Goal: Task Accomplishment & Management: Use online tool/utility

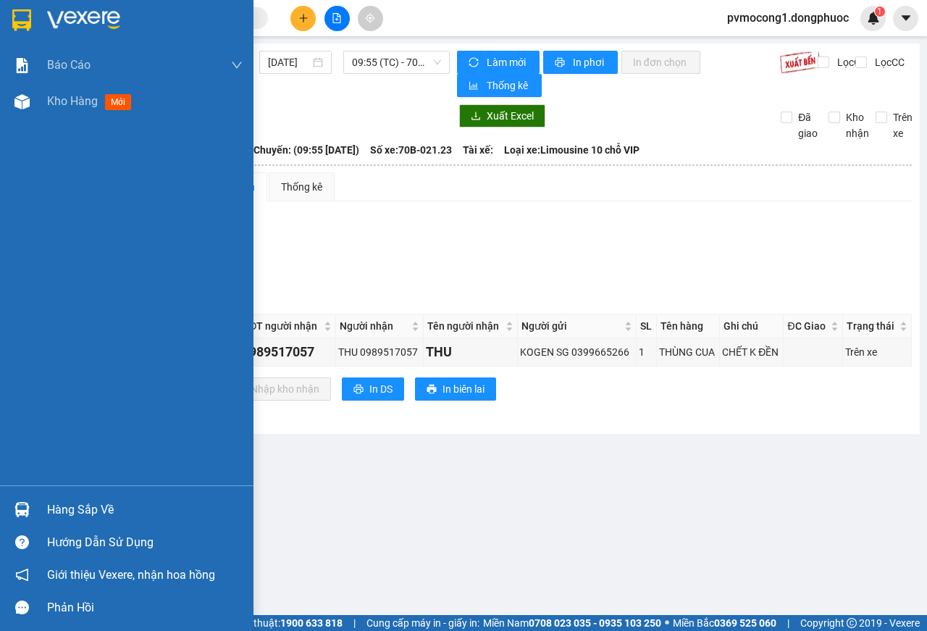
click at [20, 9] on img at bounding box center [21, 20] width 19 height 22
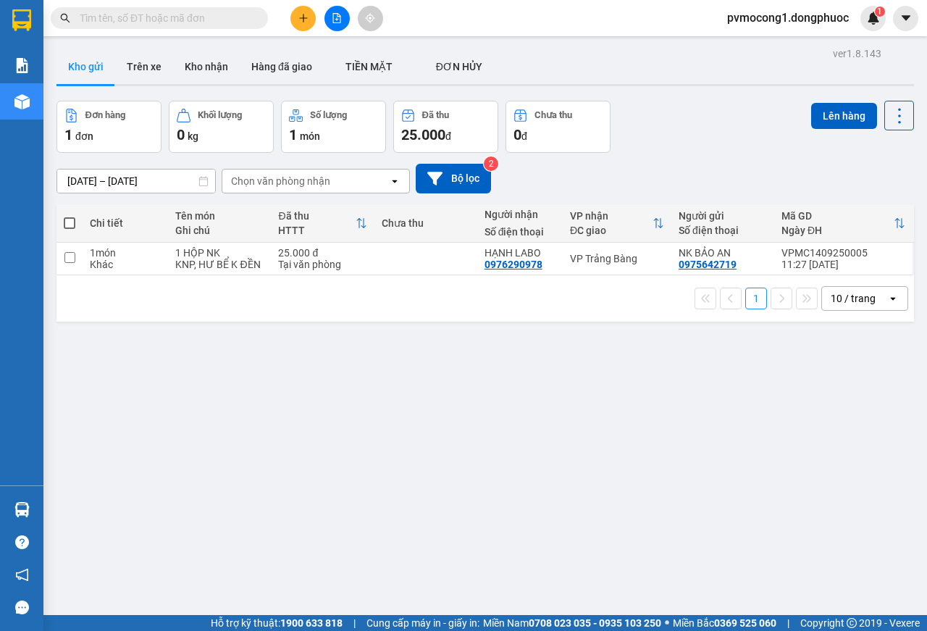
click at [68, 223] on span at bounding box center [70, 223] width 12 height 12
click at [70, 216] on input "checkbox" at bounding box center [70, 216] width 0 height 0
checkbox input "true"
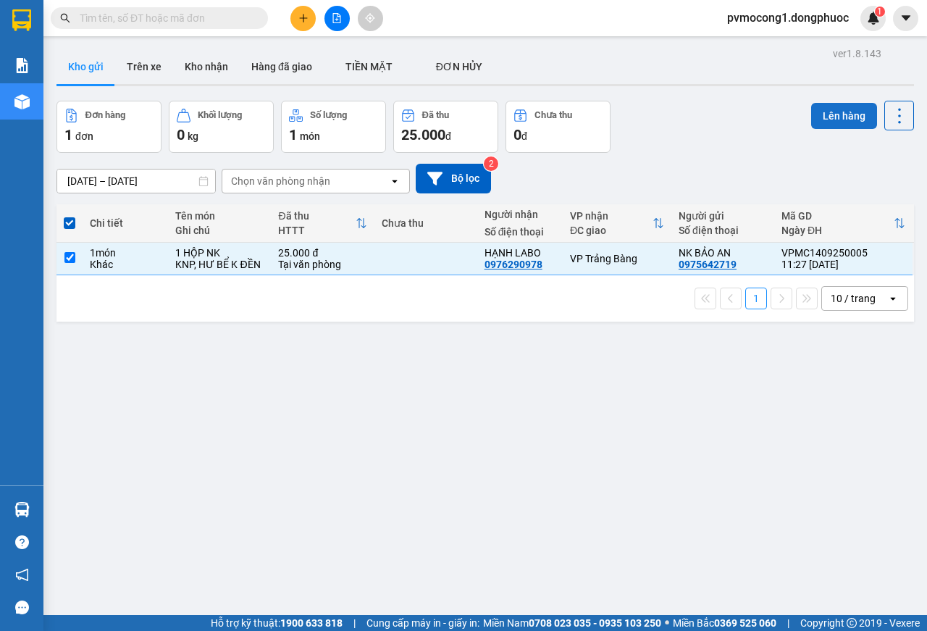
click at [828, 116] on button "Lên hàng" at bounding box center [844, 116] width 66 height 26
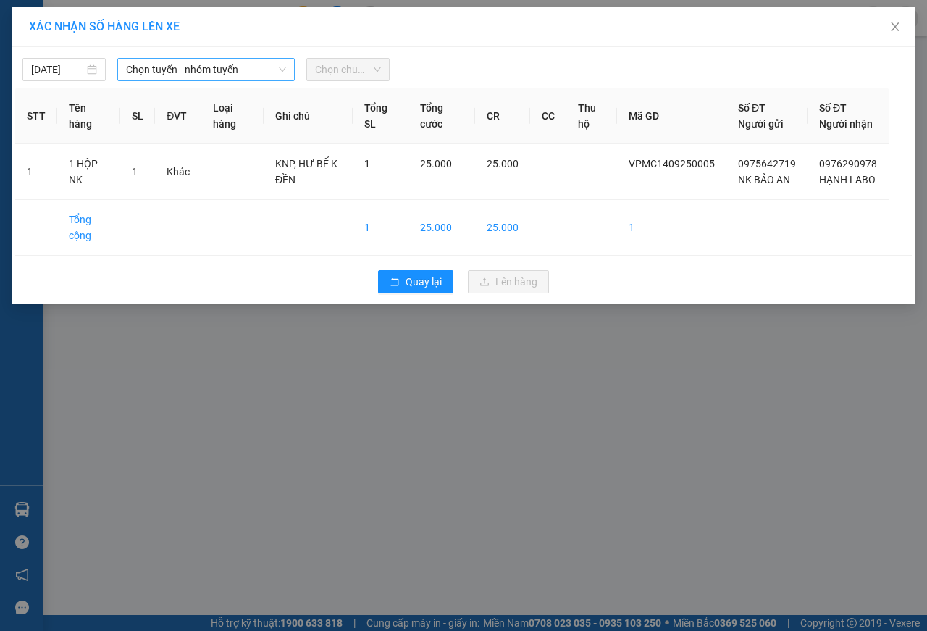
click at [169, 71] on span "Chọn tuyến - nhóm tuyến" at bounding box center [206, 70] width 160 height 22
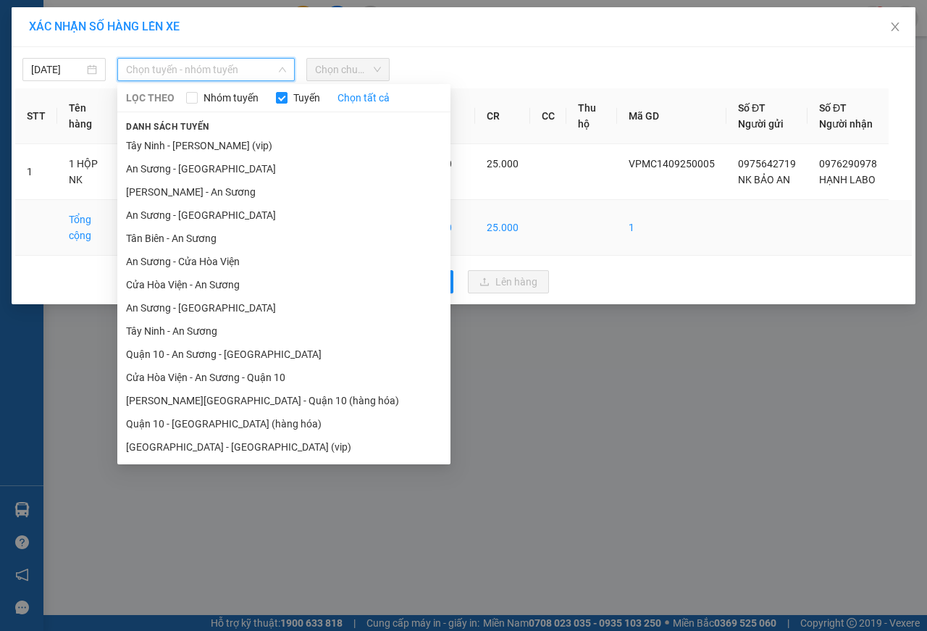
click at [143, 238] on li "Tân Biên - An Sương" at bounding box center [283, 238] width 333 height 23
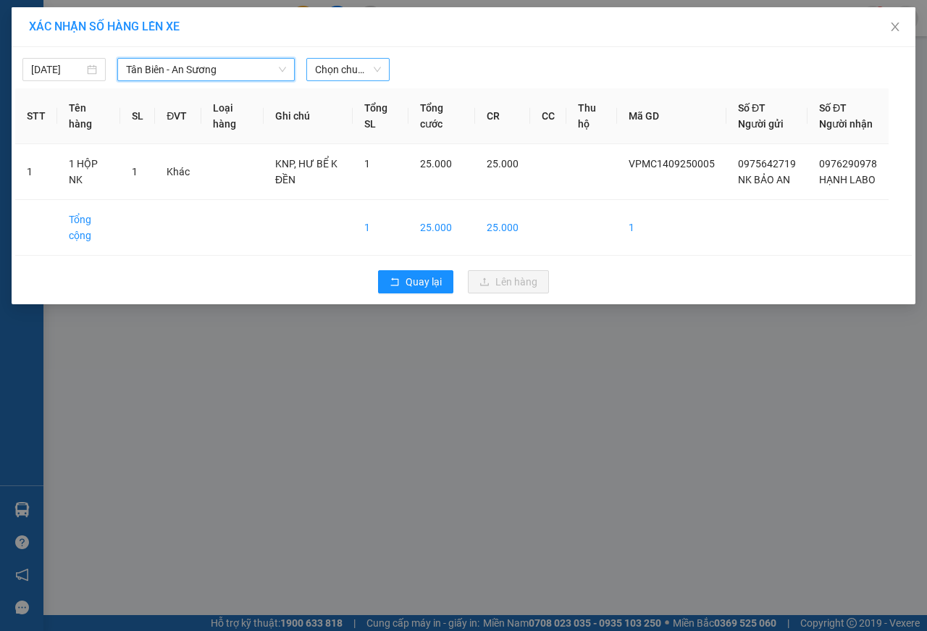
click at [343, 72] on span "Chọn chuyến" at bounding box center [348, 70] width 66 height 22
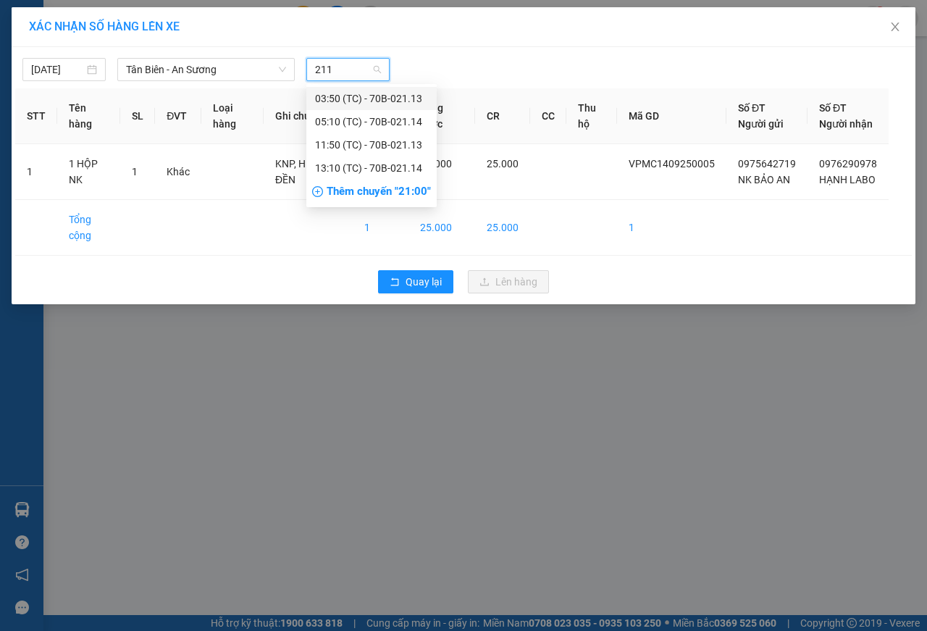
type input "2113"
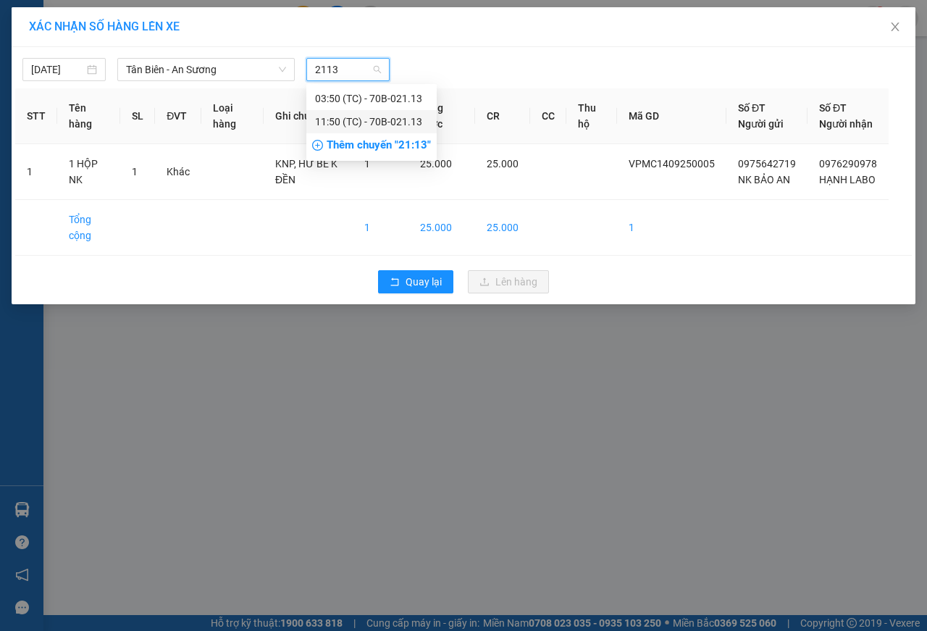
click at [394, 117] on div "11:50 (TC) - 70B-021.13" at bounding box center [371, 122] width 113 height 16
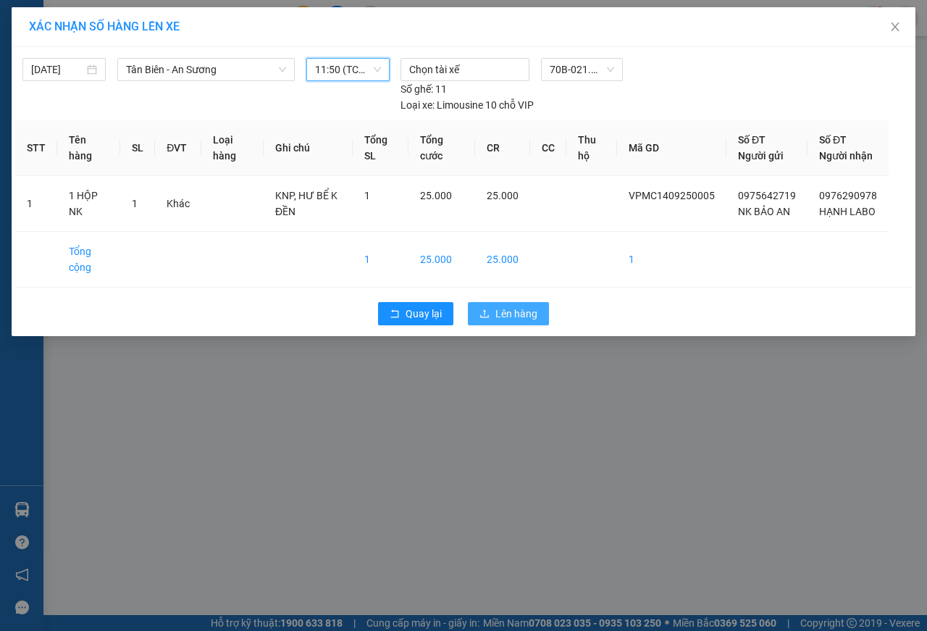
click at [522, 322] on span "Lên hàng" at bounding box center [516, 314] width 42 height 16
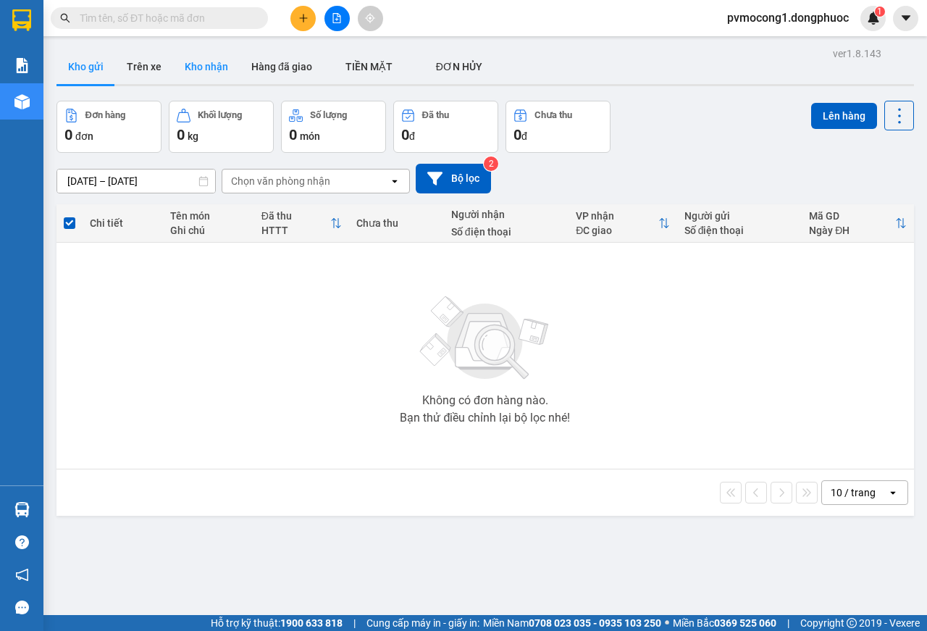
click at [201, 61] on button "Kho nhận" at bounding box center [206, 66] width 67 height 35
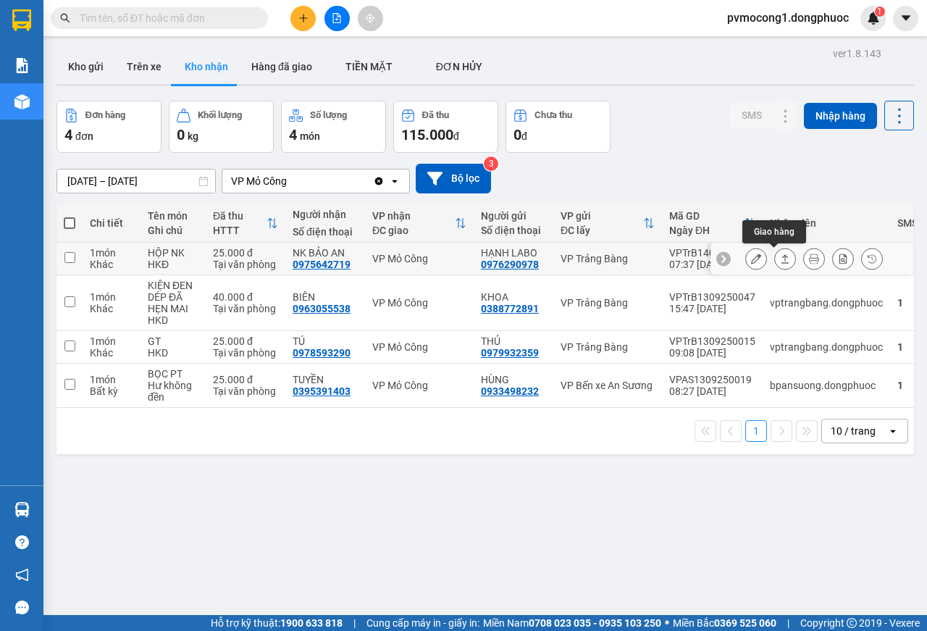
click at [780, 261] on icon at bounding box center [785, 258] width 10 height 10
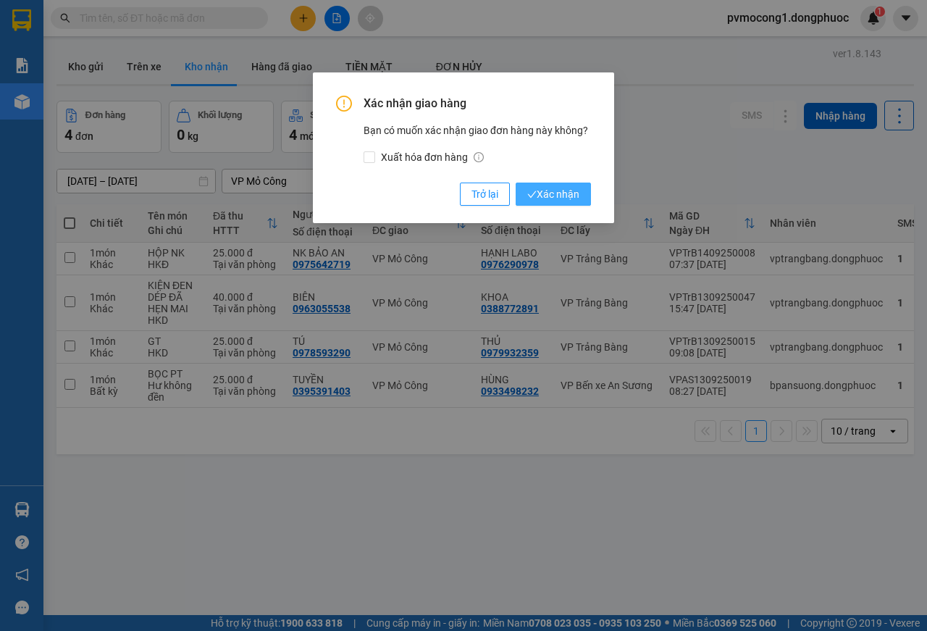
click at [548, 194] on span "Xác nhận" at bounding box center [553, 194] width 52 height 16
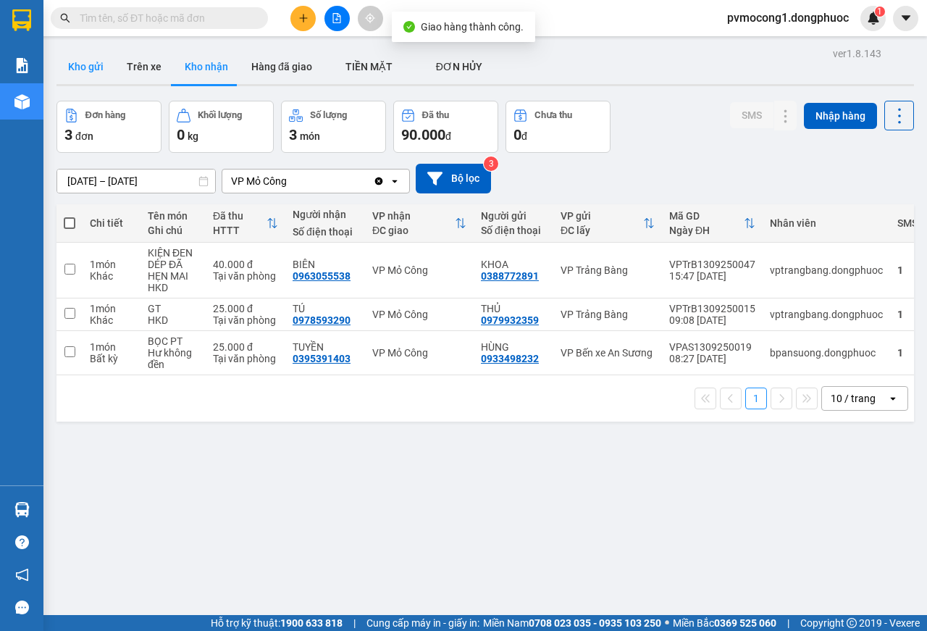
click at [82, 62] on button "Kho gửi" at bounding box center [85, 66] width 59 height 35
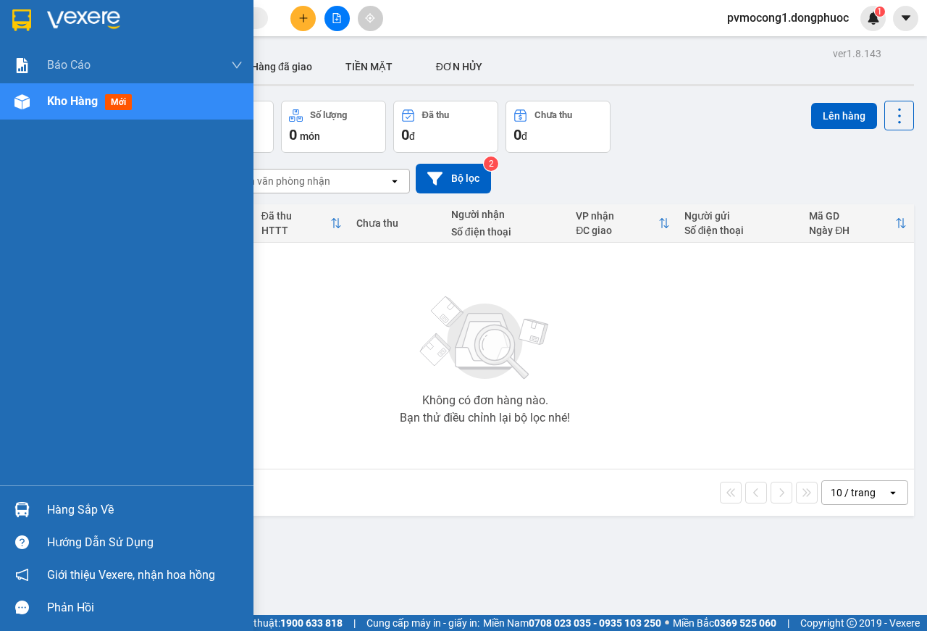
click at [93, 504] on div "Hàng sắp về" at bounding box center [145, 510] width 196 height 22
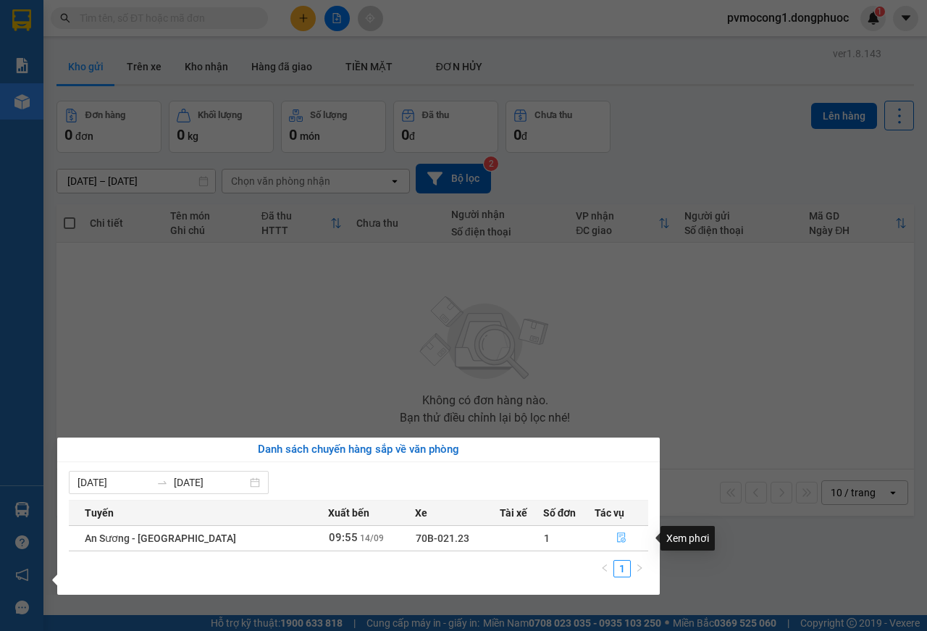
click at [616, 537] on icon "file-done" at bounding box center [621, 537] width 10 height 10
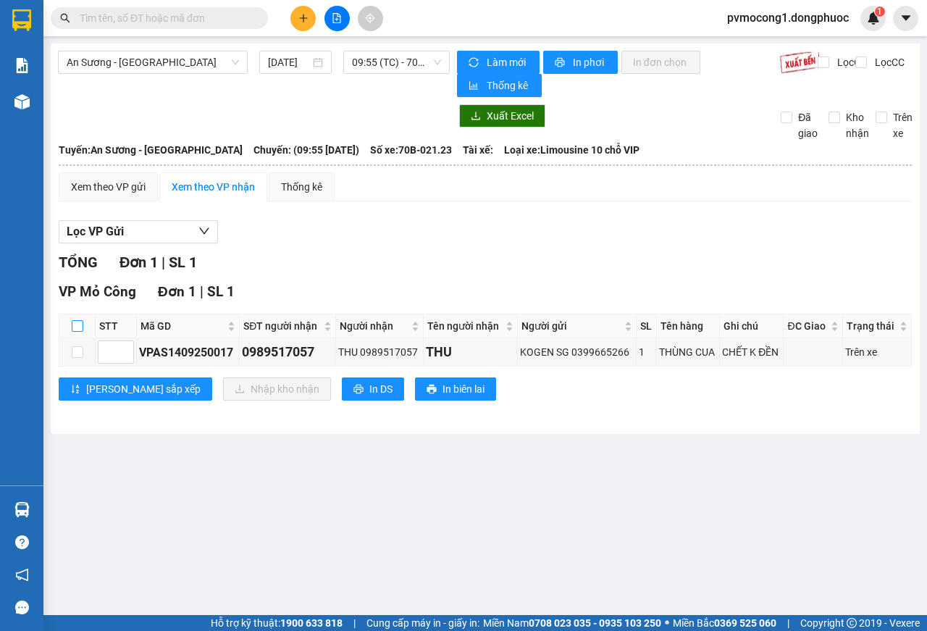
click at [76, 329] on input "checkbox" at bounding box center [78, 326] width 12 height 12
checkbox input "true"
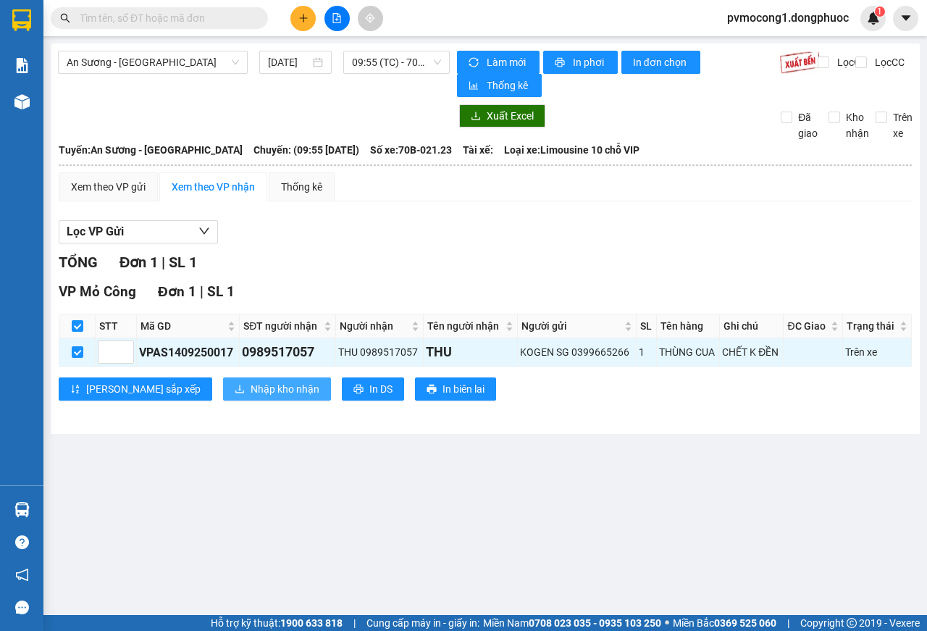
click at [251, 395] on span "Nhập kho nhận" at bounding box center [285, 389] width 69 height 16
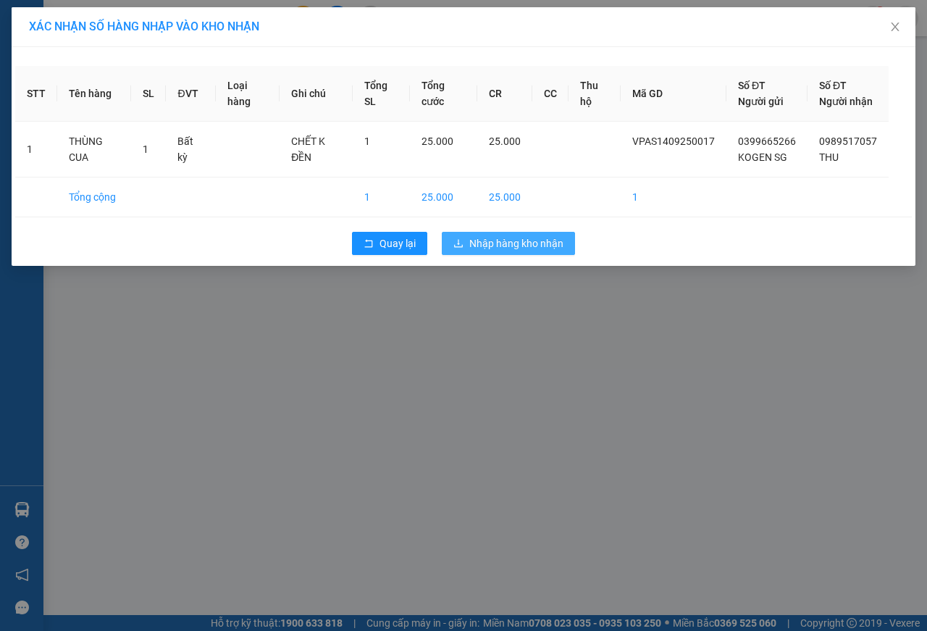
click at [520, 251] on span "Nhập hàng kho nhận" at bounding box center [516, 243] width 94 height 16
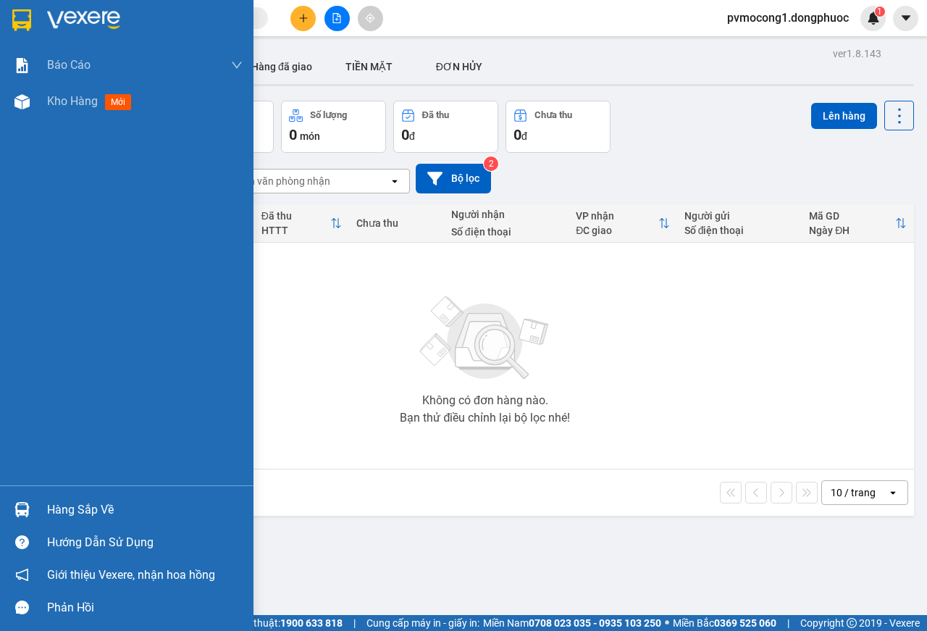
click at [81, 504] on div "Hàng sắp về" at bounding box center [145, 510] width 196 height 22
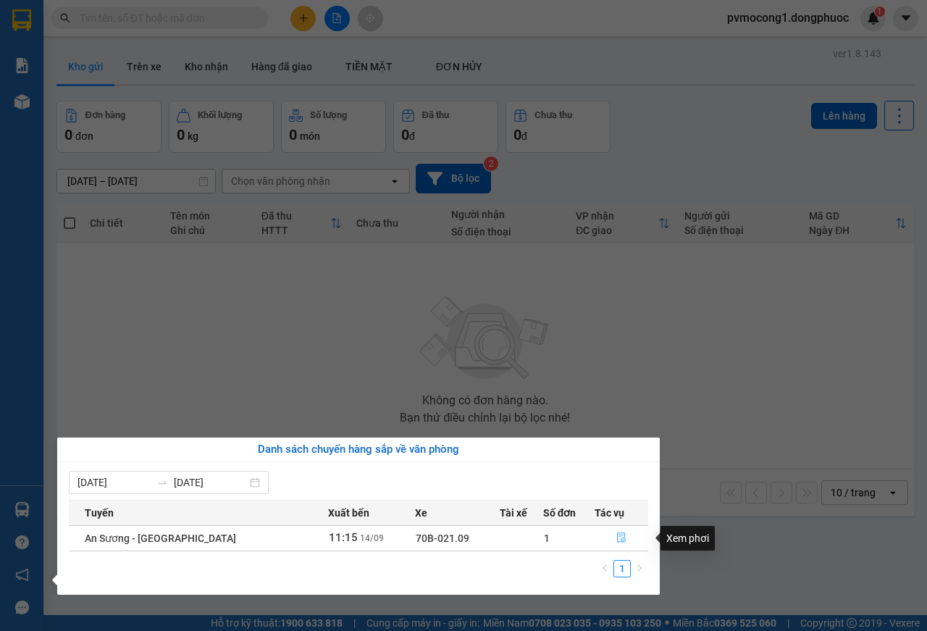
click at [617, 540] on icon "file-done" at bounding box center [621, 538] width 9 height 10
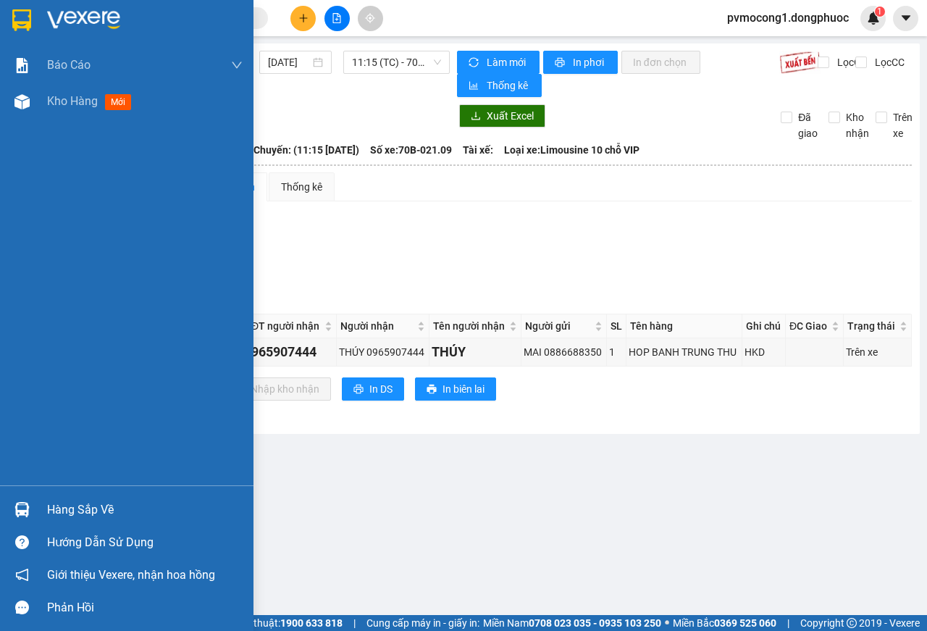
click at [4, 20] on div at bounding box center [126, 23] width 253 height 47
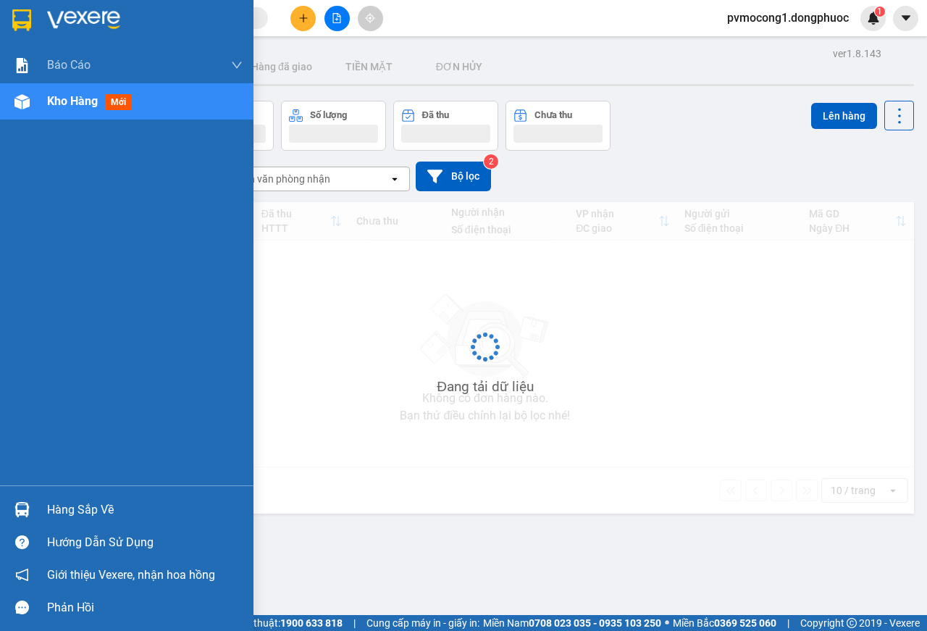
click at [14, 16] on img at bounding box center [21, 20] width 19 height 22
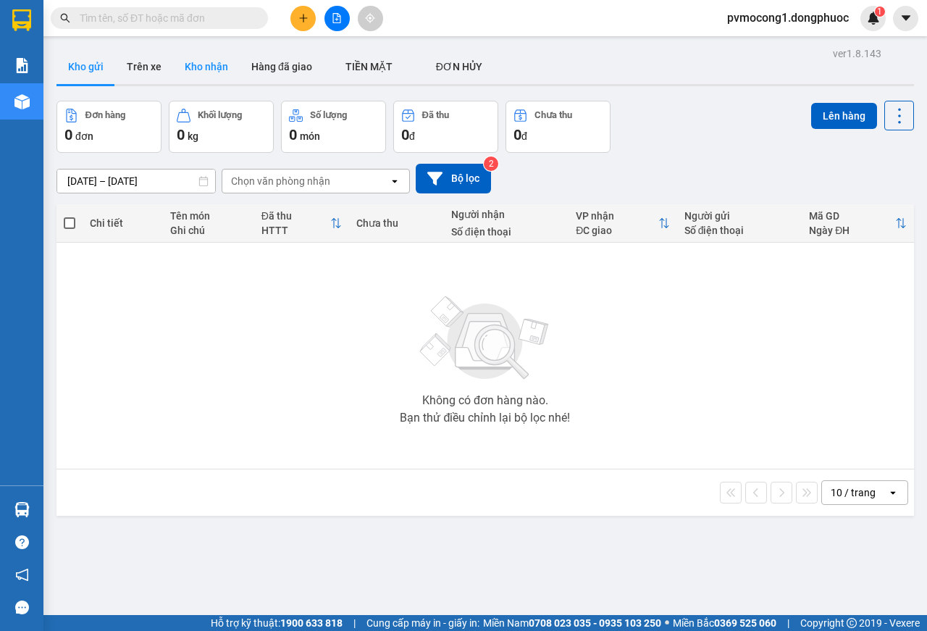
click at [208, 65] on button "Kho nhận" at bounding box center [206, 66] width 67 height 35
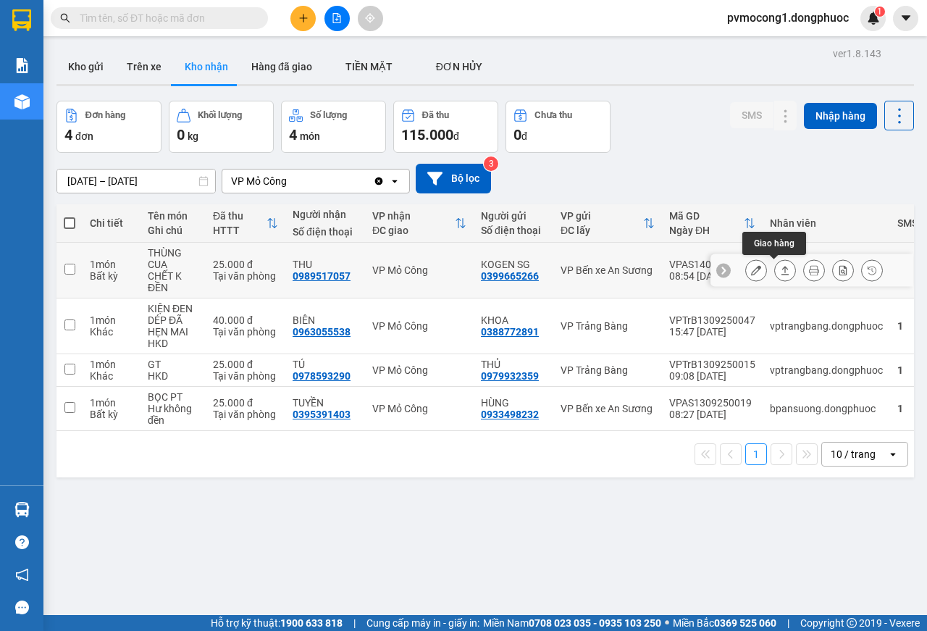
click at [780, 274] on icon at bounding box center [785, 270] width 10 height 10
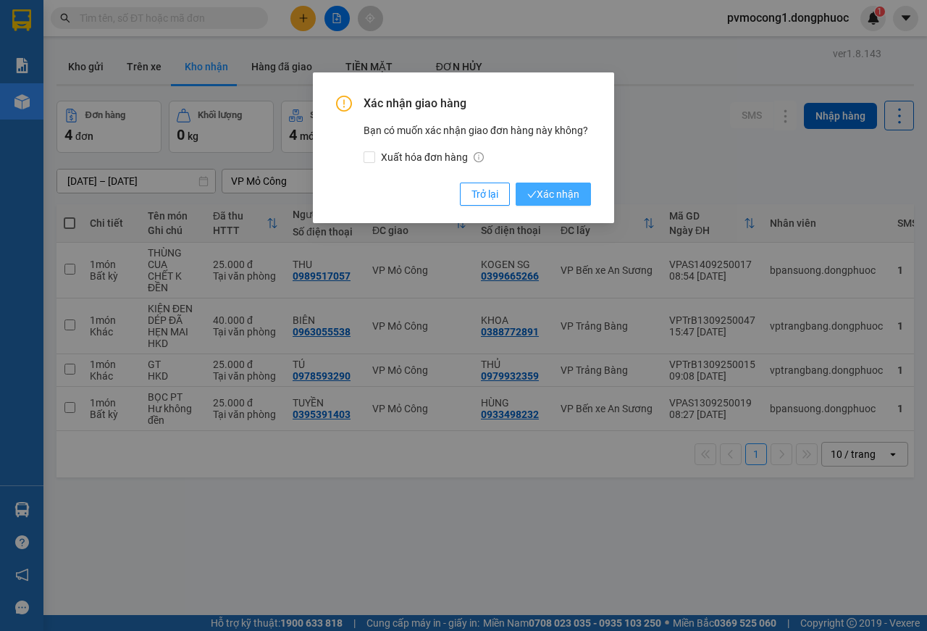
click at [561, 197] on span "Xác nhận" at bounding box center [553, 194] width 52 height 16
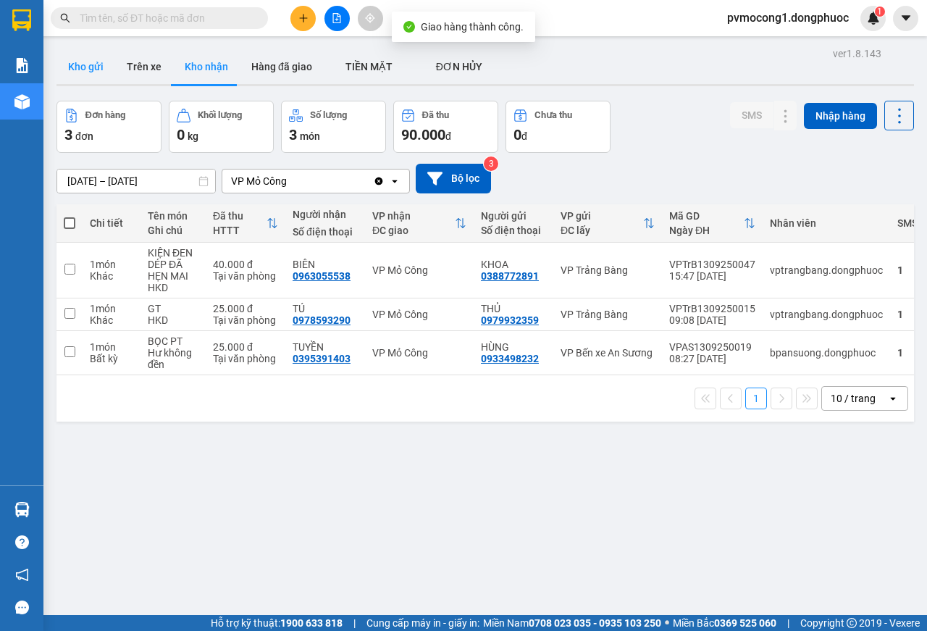
click at [88, 61] on button "Kho gửi" at bounding box center [85, 66] width 59 height 35
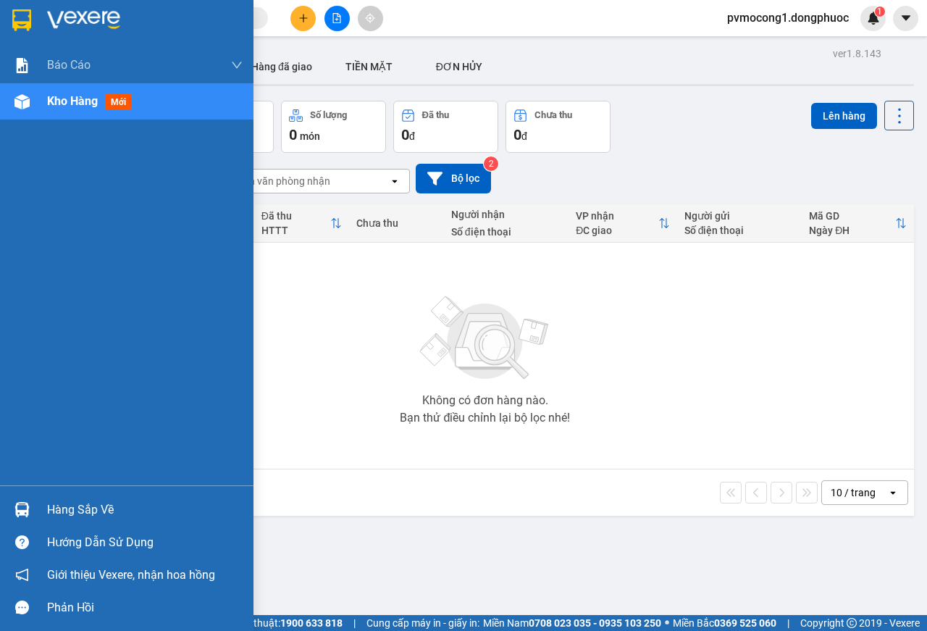
click at [74, 511] on div "Hàng sắp về" at bounding box center [145, 510] width 196 height 22
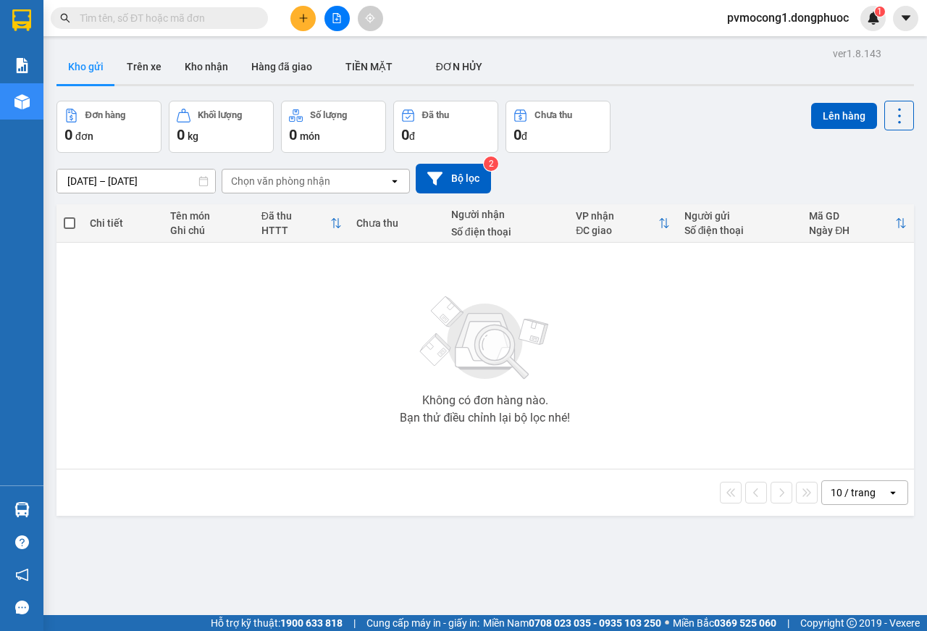
click at [380, 345] on section "Kết quả tìm kiếm ( 20 ) Bộ lọc Mã ĐH Trạng thái Món hàng Tổng cước Chưa cước Nh…" at bounding box center [463, 315] width 927 height 631
click at [201, 62] on button "Kho nhận" at bounding box center [206, 66] width 67 height 35
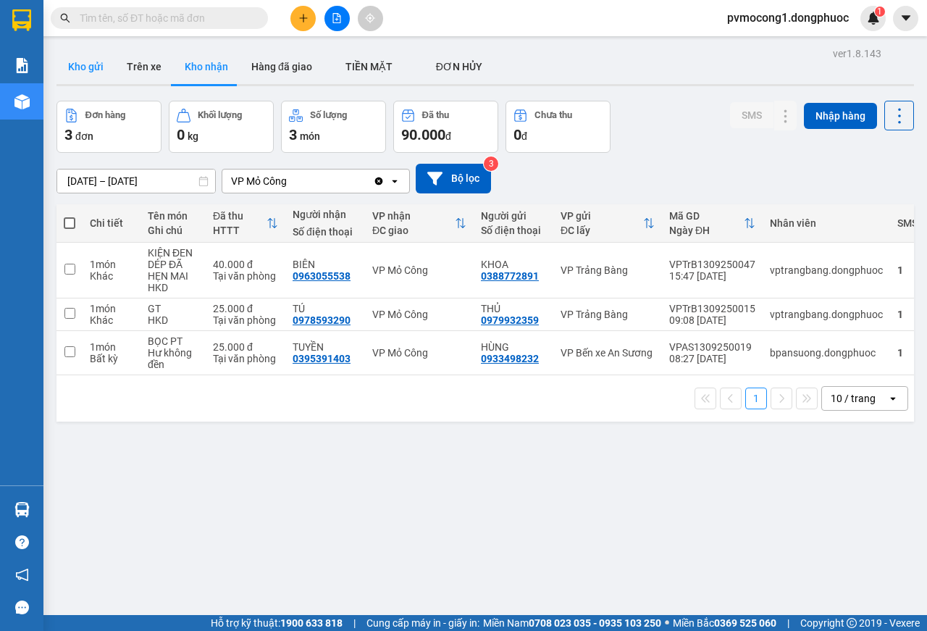
click at [82, 68] on button "Kho gửi" at bounding box center [85, 66] width 59 height 35
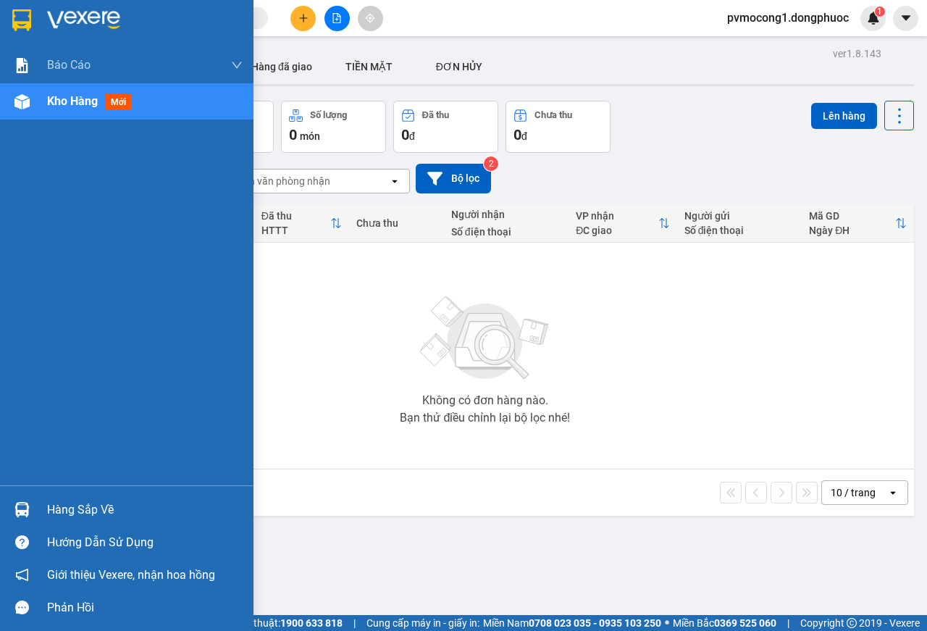
click at [73, 500] on div "Hàng sắp về" at bounding box center [145, 510] width 196 height 22
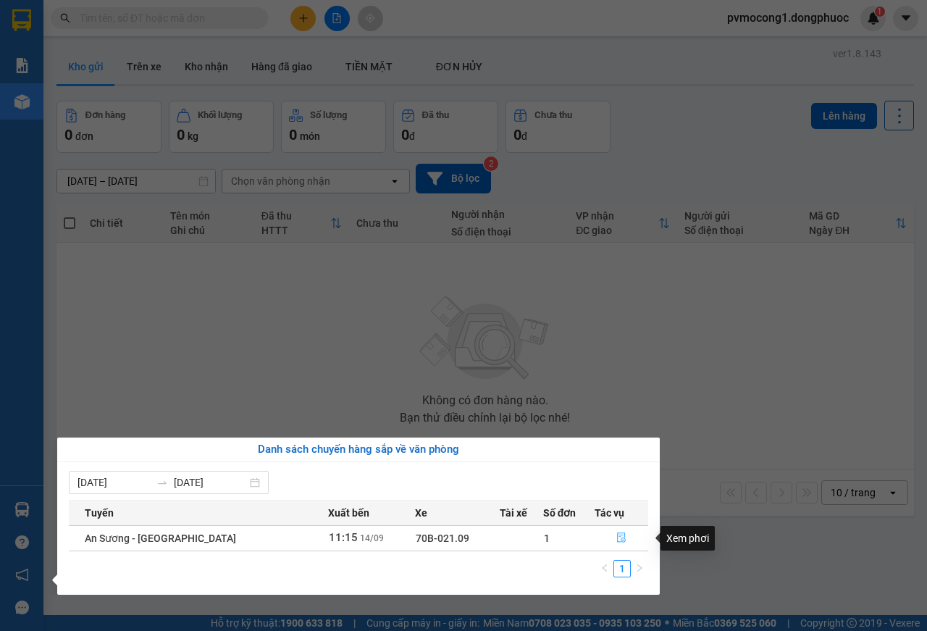
click at [618, 538] on icon "file-done" at bounding box center [621, 538] width 9 height 10
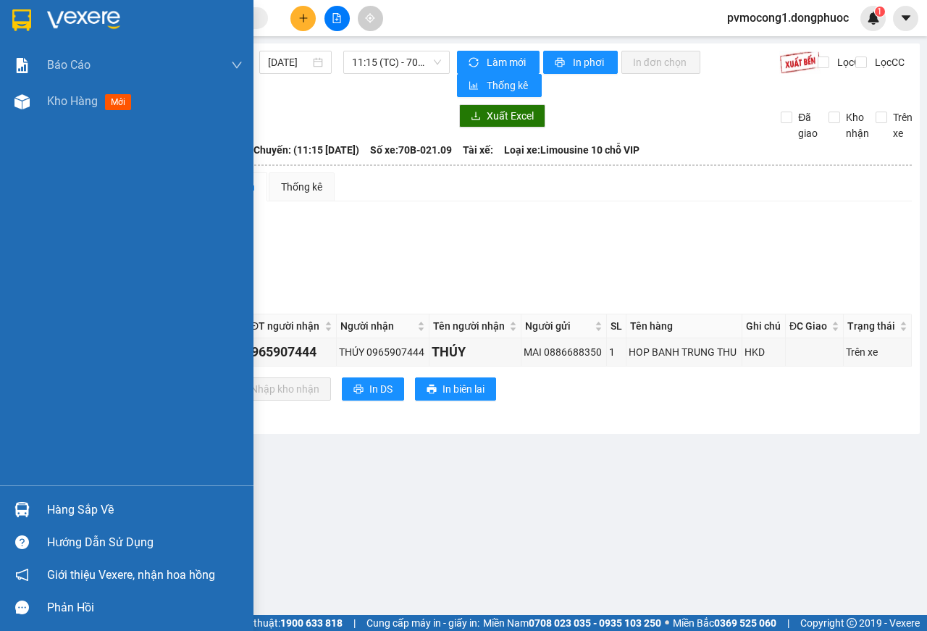
click at [28, 14] on img at bounding box center [21, 20] width 19 height 22
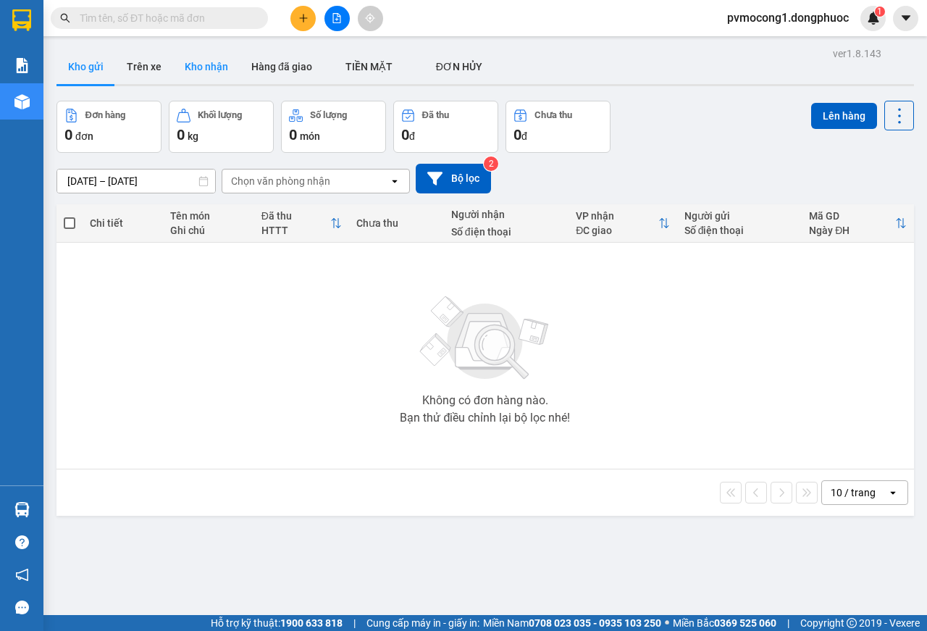
click at [211, 68] on button "Kho nhận" at bounding box center [206, 66] width 67 height 35
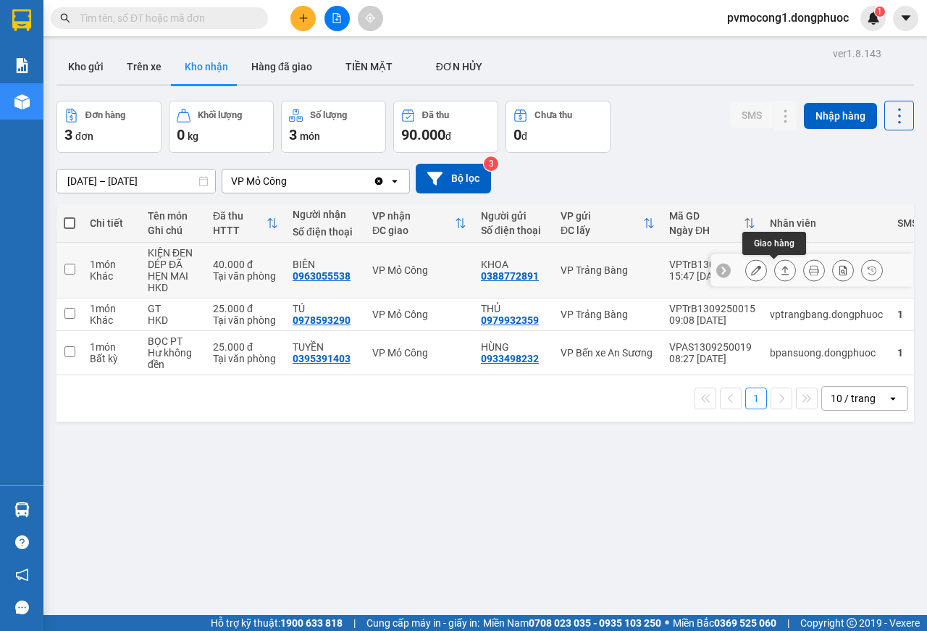
click at [780, 272] on icon at bounding box center [785, 270] width 10 height 10
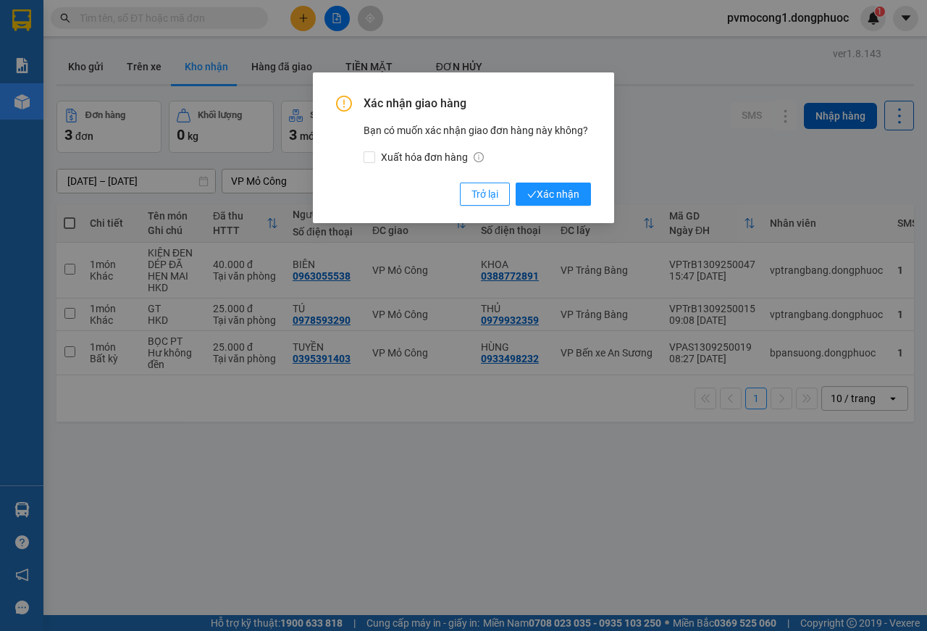
click at [537, 179] on div "Xác nhận giao hàng Bạn có muốn xác nhận giao đơn hàng này không? Xuất hóa đơn h…" at bounding box center [463, 151] width 255 height 110
click at [548, 188] on span "Xác nhận" at bounding box center [553, 194] width 52 height 16
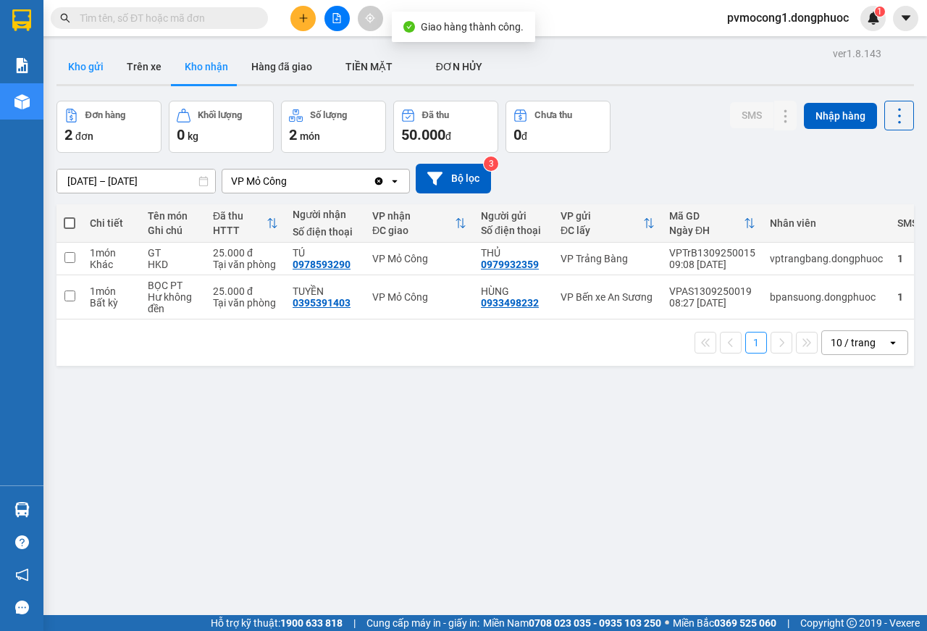
click at [83, 57] on button "Kho gửi" at bounding box center [85, 66] width 59 height 35
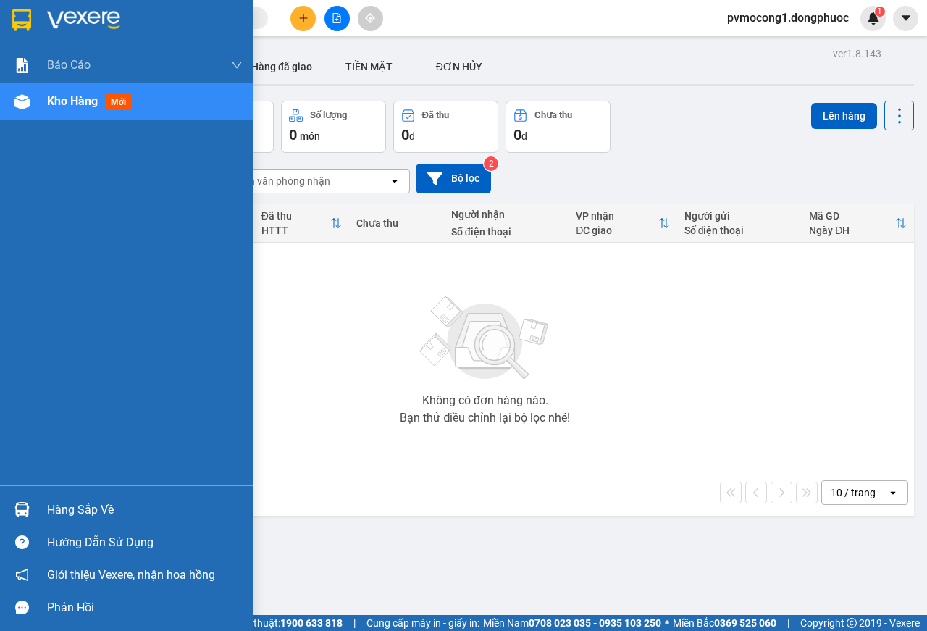
click at [75, 509] on div "Hàng sắp về" at bounding box center [145, 510] width 196 height 22
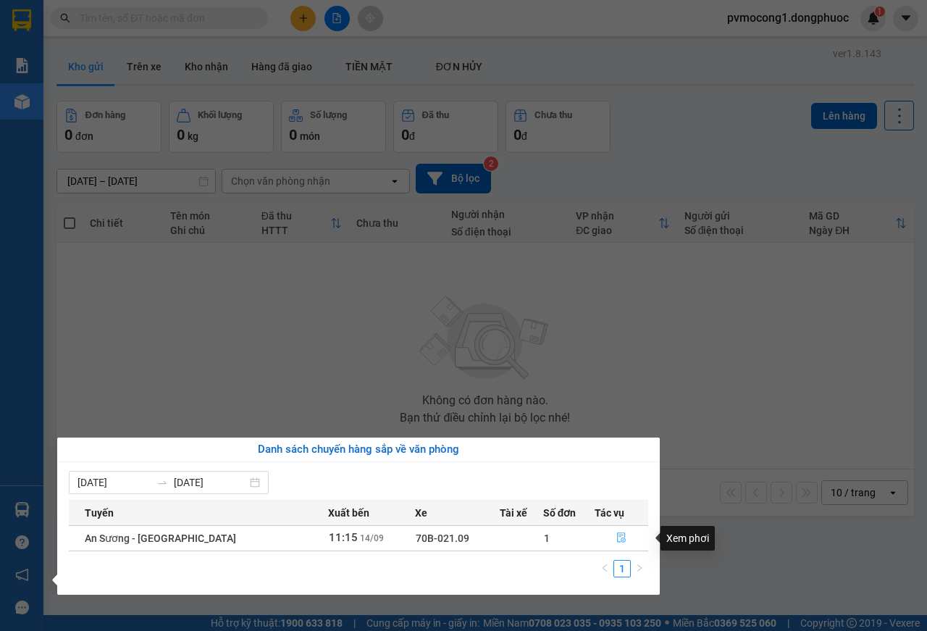
click at [617, 540] on icon "file-done" at bounding box center [621, 537] width 10 height 10
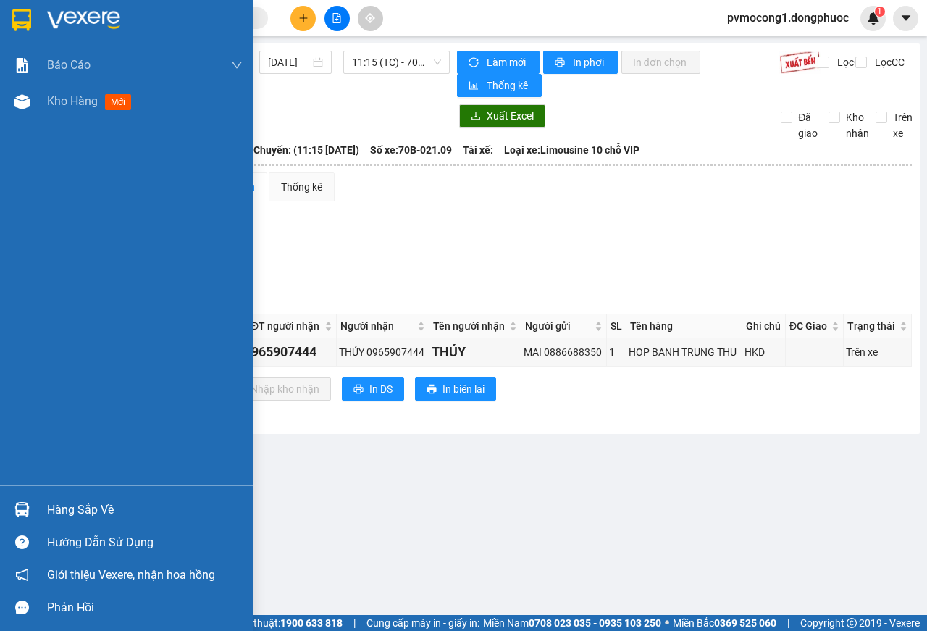
click at [4, 17] on div at bounding box center [126, 23] width 253 height 47
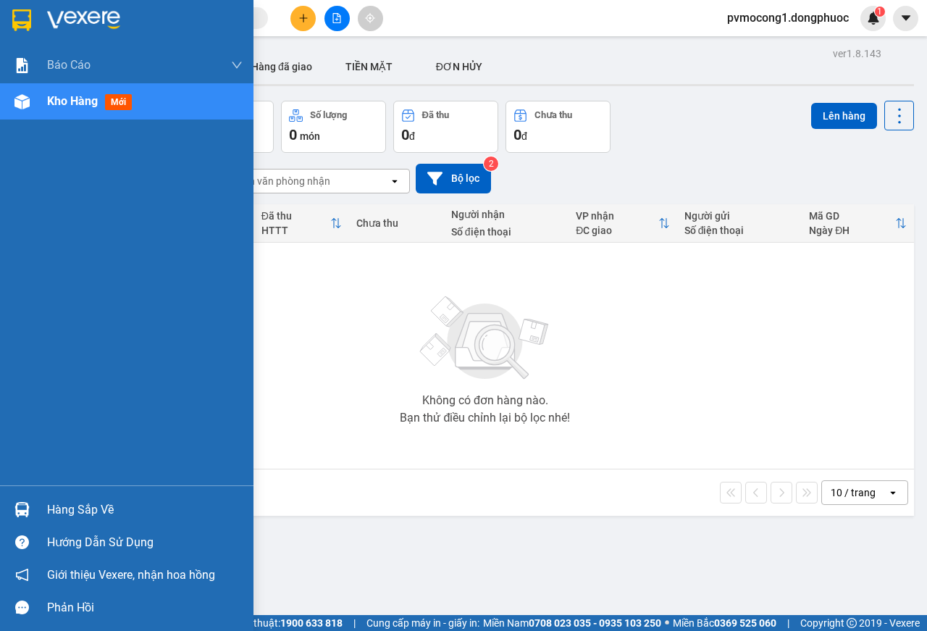
click at [80, 508] on div "Hàng sắp về" at bounding box center [145, 510] width 196 height 22
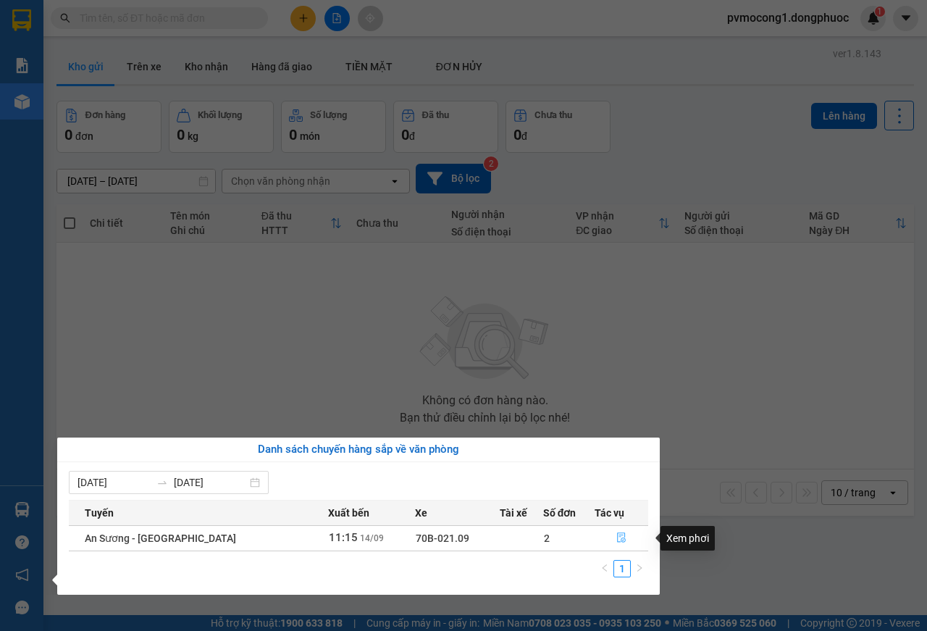
click at [616, 541] on icon "file-done" at bounding box center [621, 537] width 10 height 10
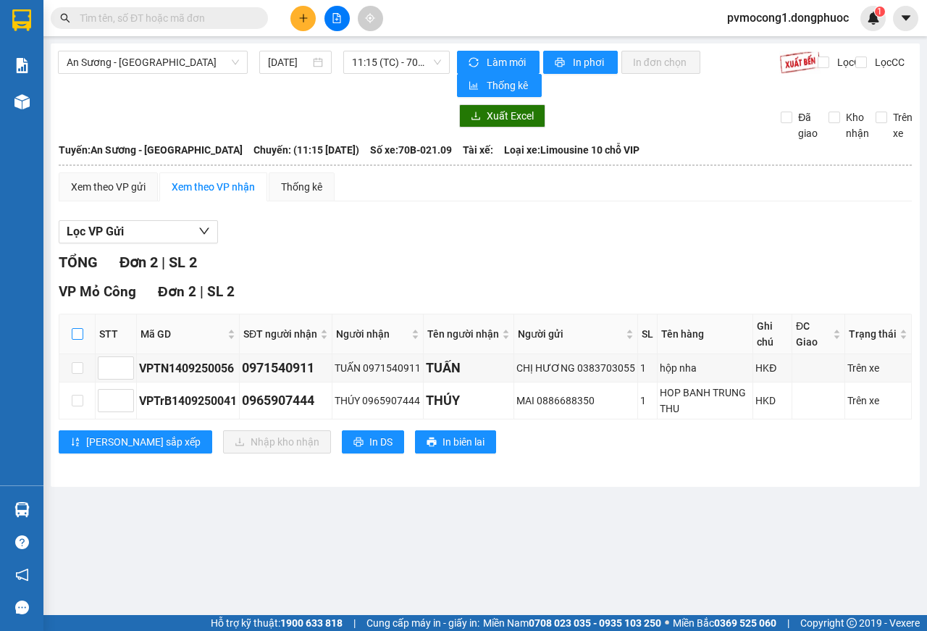
click at [78, 335] on input "checkbox" at bounding box center [78, 334] width 12 height 12
checkbox input "true"
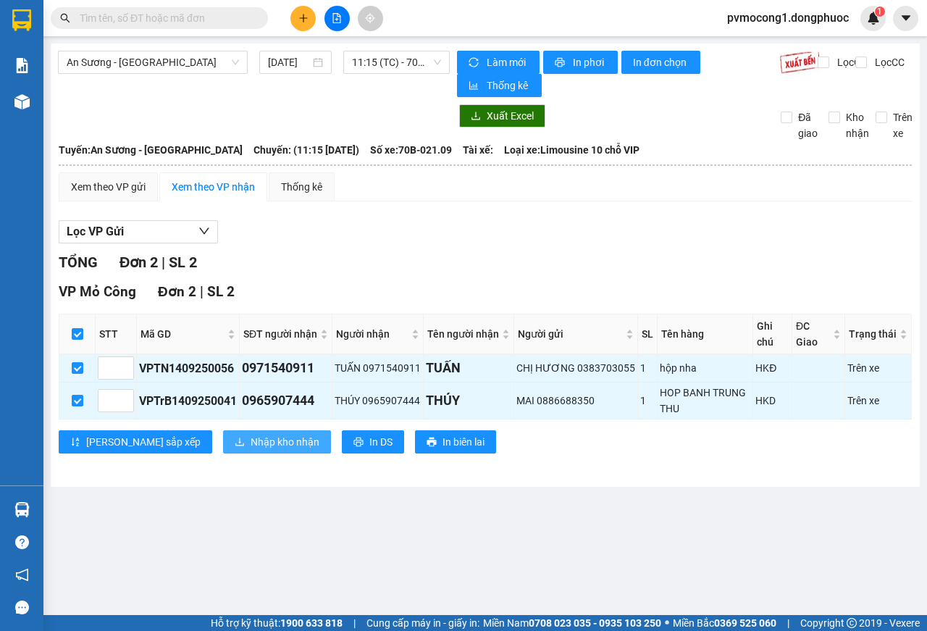
click at [251, 438] on span "Nhập kho nhận" at bounding box center [285, 442] width 69 height 16
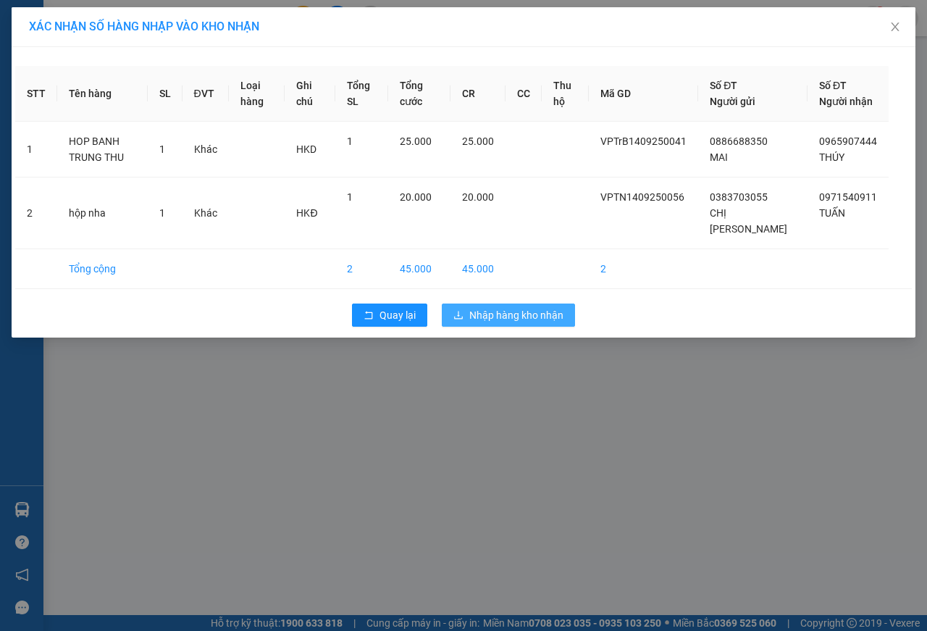
click at [540, 323] on span "Nhập hàng kho nhận" at bounding box center [516, 315] width 94 height 16
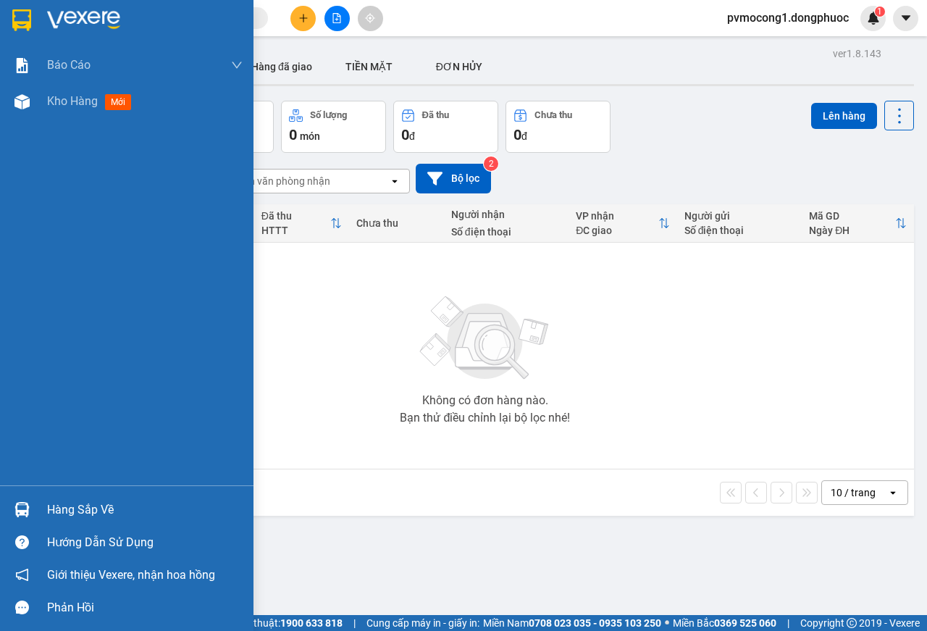
click at [85, 511] on div "Hàng sắp về" at bounding box center [145, 510] width 196 height 22
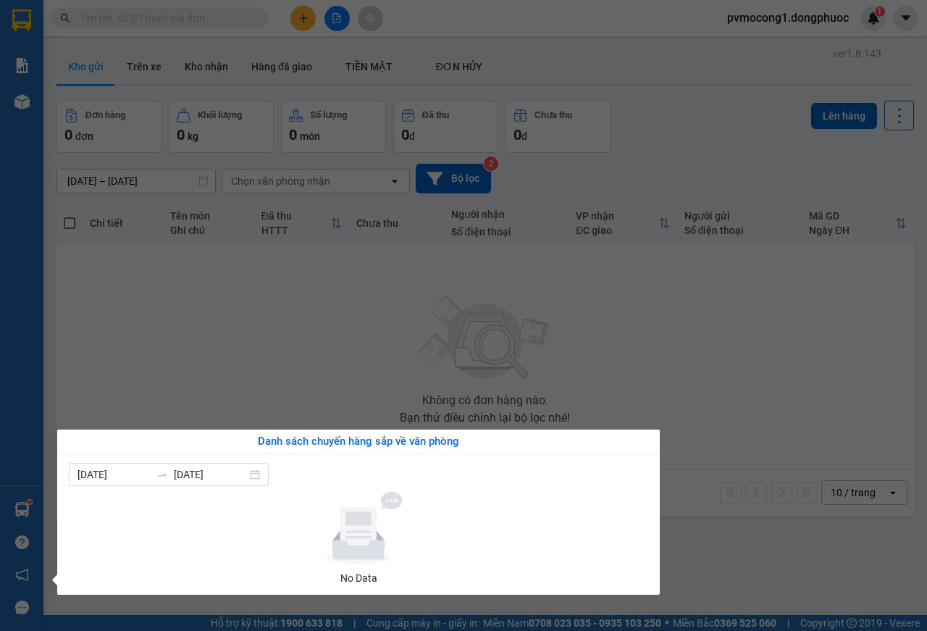
click at [330, 343] on section "Kết quả tìm kiếm ( 20 ) Bộ lọc Mã ĐH Trạng thái Món hàng Tổng cước Chưa cước Nh…" at bounding box center [463, 315] width 927 height 631
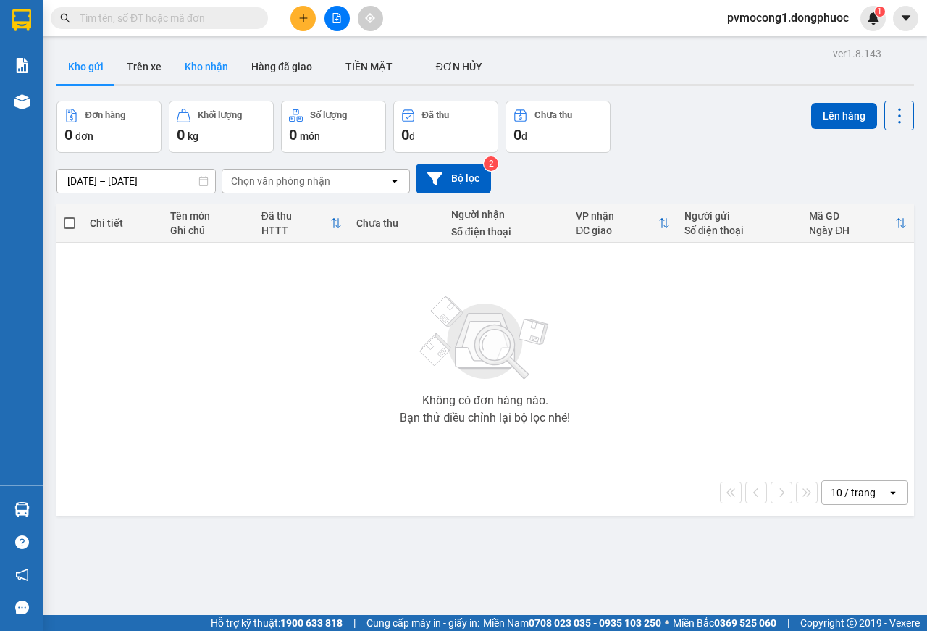
click at [202, 60] on button "Kho nhận" at bounding box center [206, 66] width 67 height 35
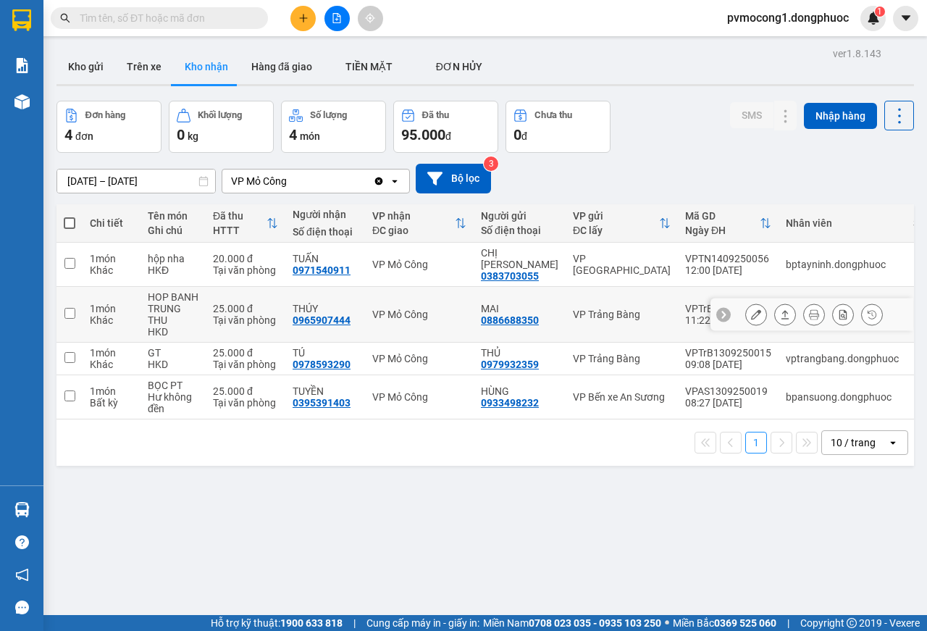
click at [66, 308] on input "checkbox" at bounding box center [69, 313] width 11 height 11
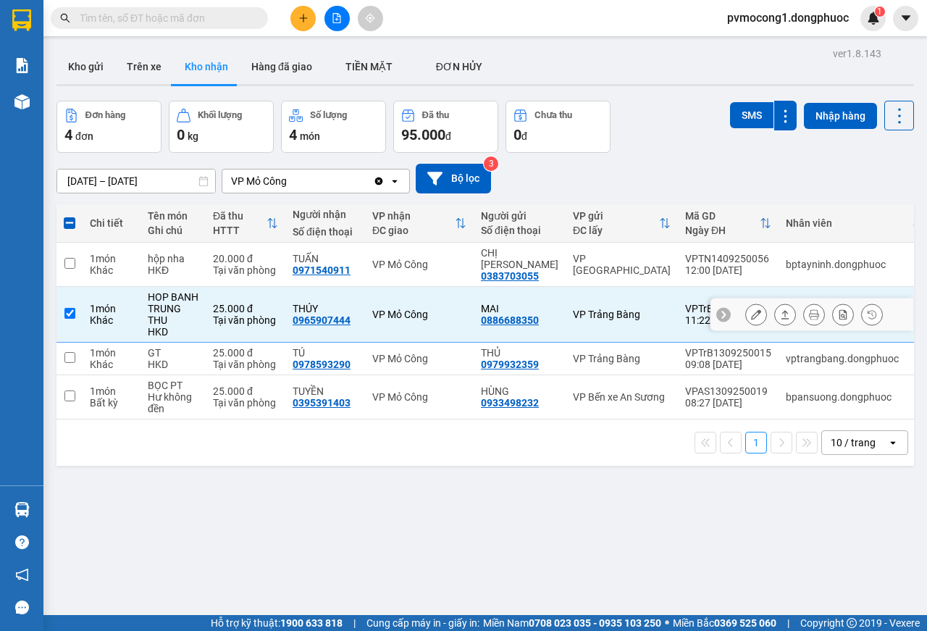
click at [70, 308] on input "checkbox" at bounding box center [69, 313] width 11 height 11
checkbox input "false"
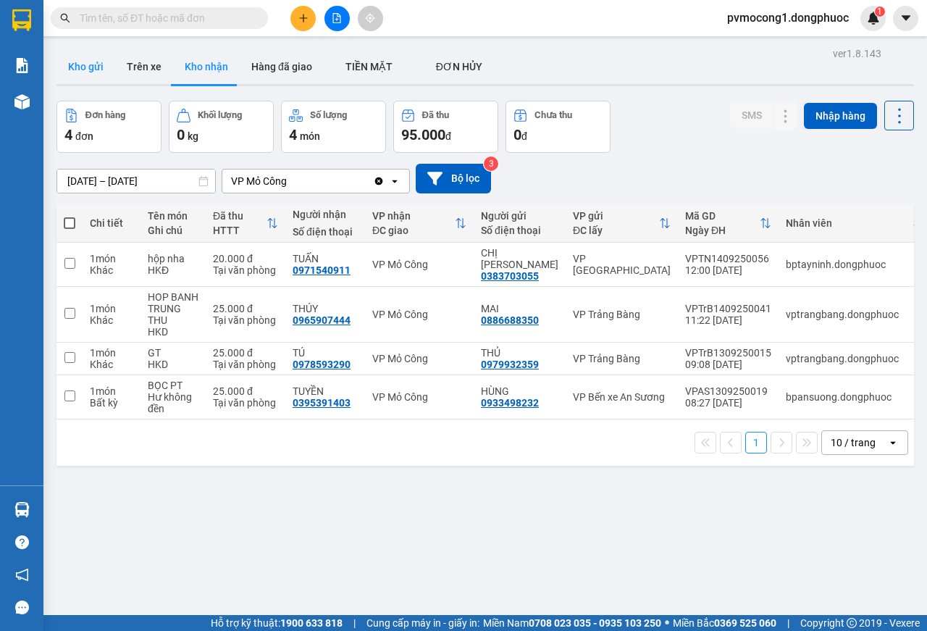
click at [86, 67] on button "Kho gửi" at bounding box center [85, 66] width 59 height 35
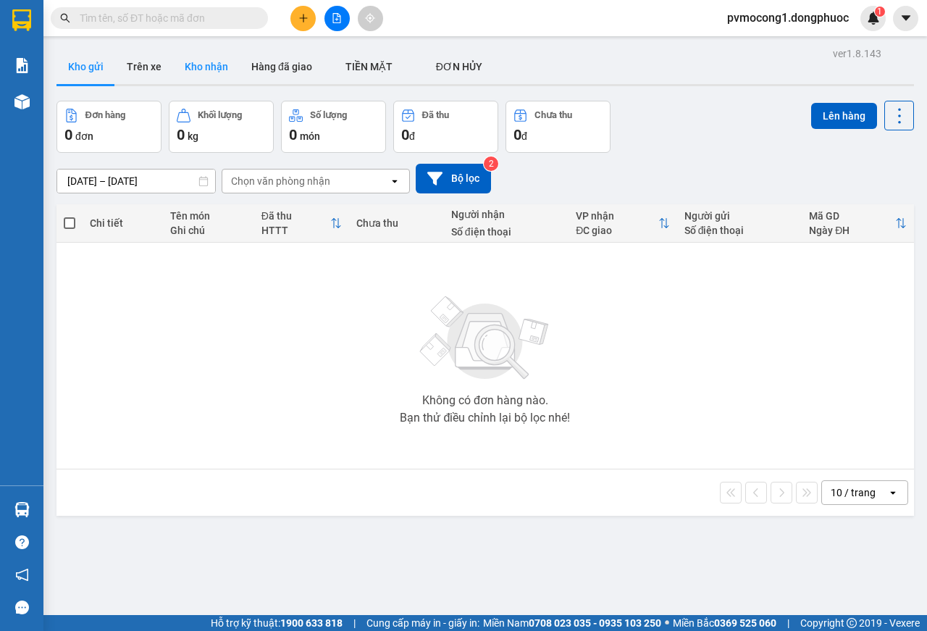
click at [216, 65] on button "Kho nhận" at bounding box center [206, 66] width 67 height 35
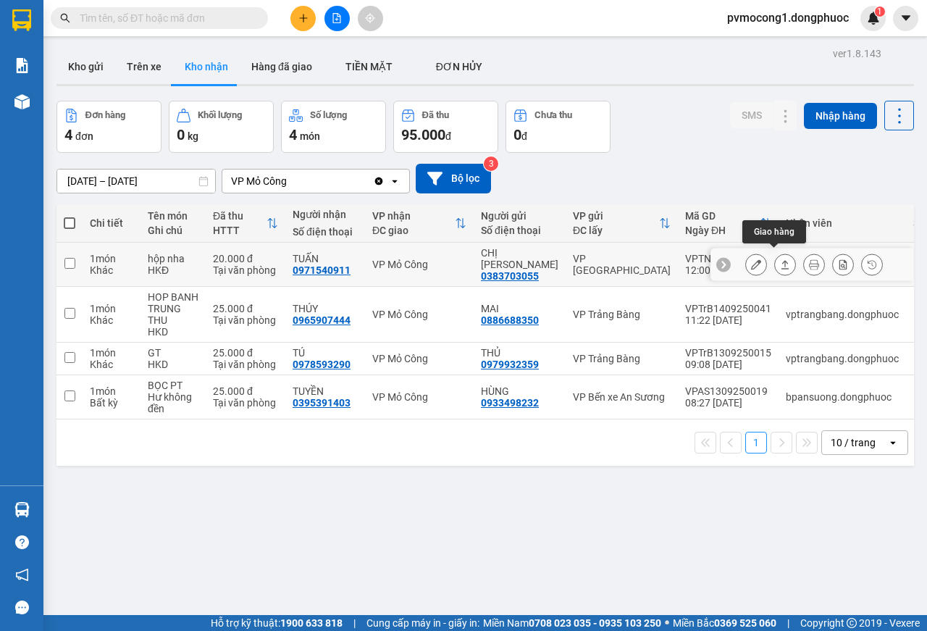
click at [780, 262] on icon at bounding box center [785, 264] width 10 height 10
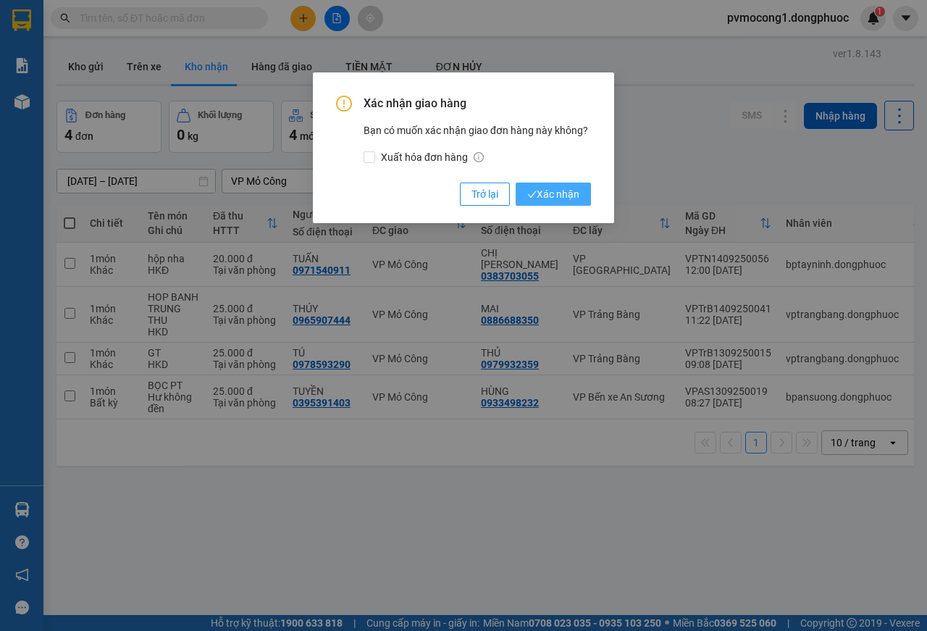
click at [567, 190] on span "Xác nhận" at bounding box center [553, 194] width 52 height 16
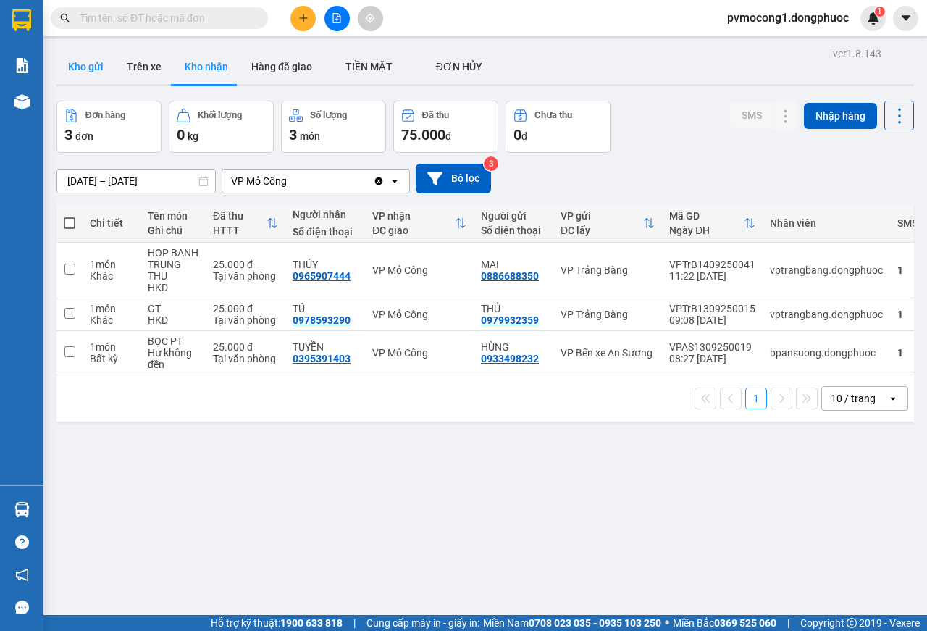
click at [95, 62] on button "Kho gửi" at bounding box center [85, 66] width 59 height 35
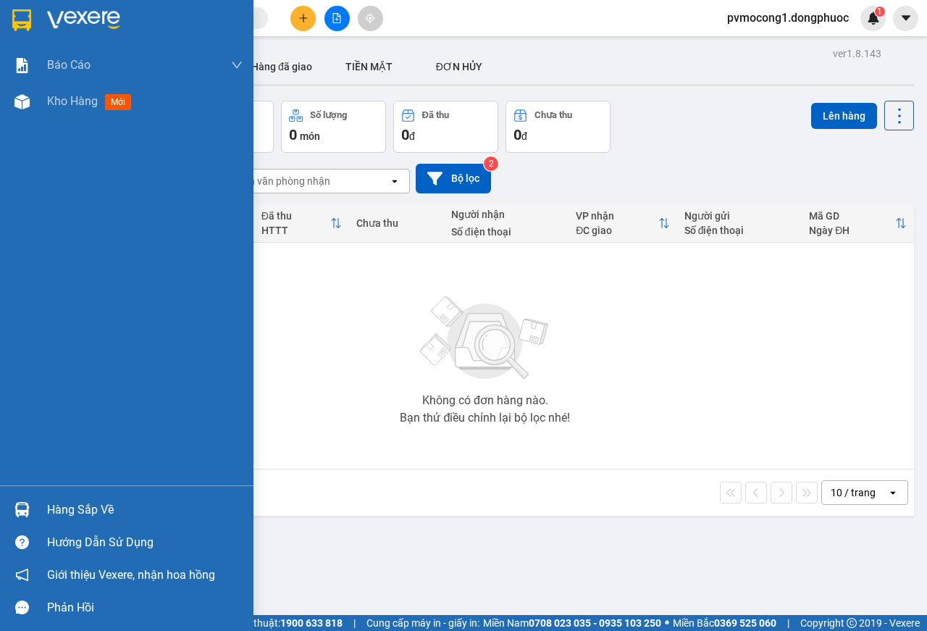
click at [92, 508] on div "Hàng sắp về" at bounding box center [145, 510] width 196 height 22
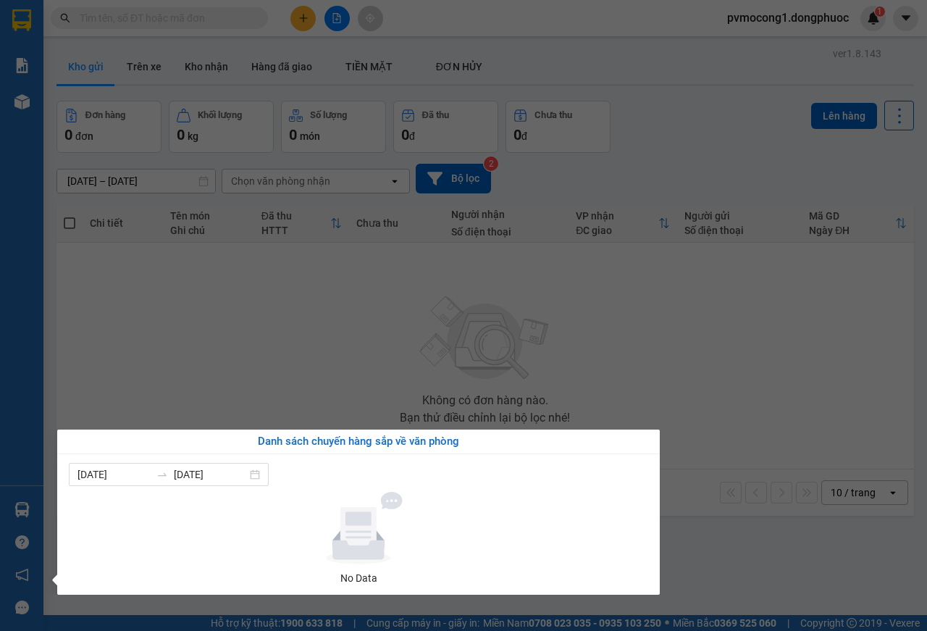
click at [352, 338] on section "Kết quả tìm kiếm ( 20 ) Bộ lọc Mã ĐH Trạng thái Món hàng Tổng cước Chưa cước Nh…" at bounding box center [463, 315] width 927 height 631
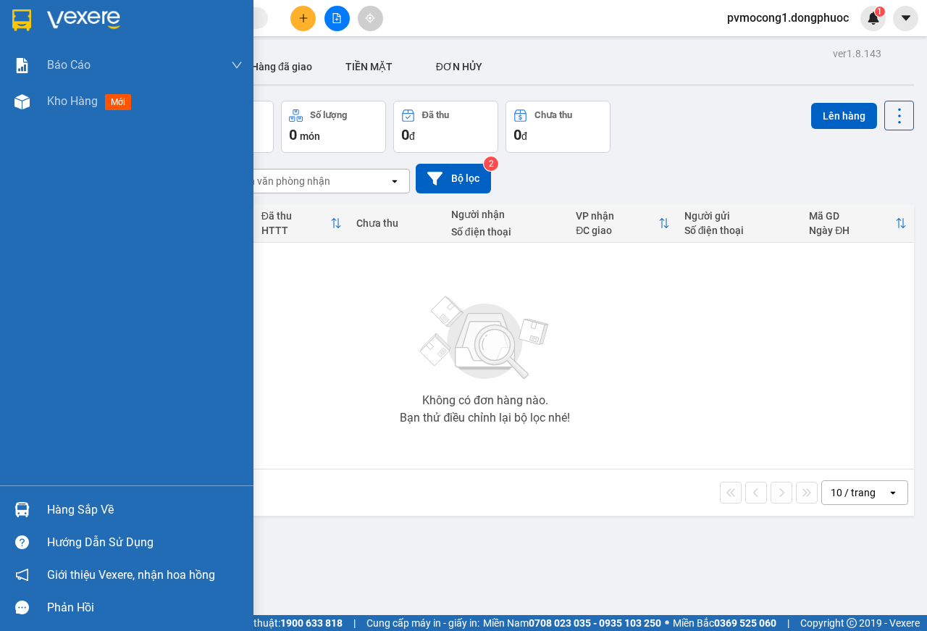
click at [65, 495] on div "Hàng sắp về" at bounding box center [126, 509] width 253 height 33
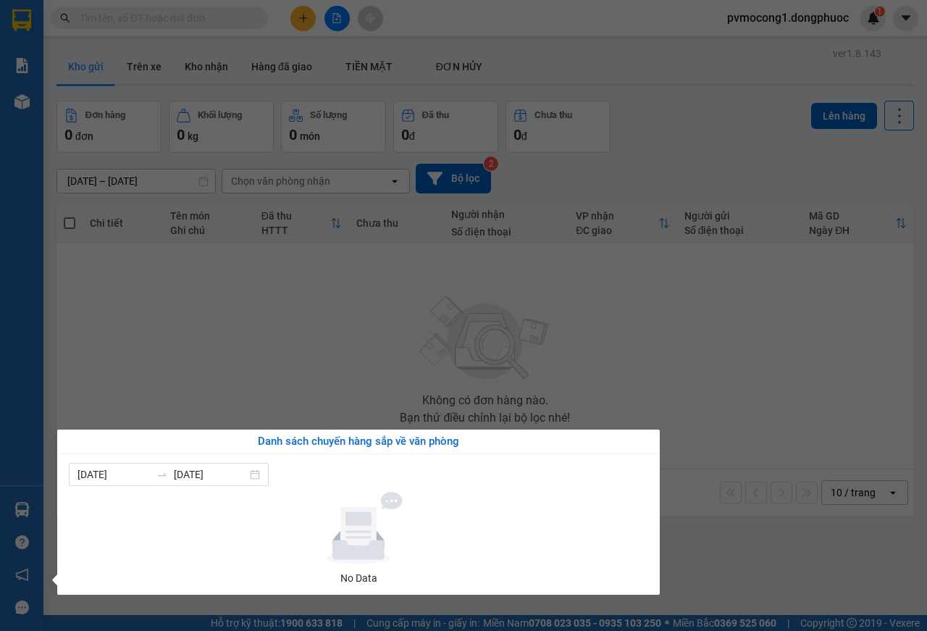
click at [185, 341] on section "Kết quả tìm kiếm ( 20 ) Bộ lọc Mã ĐH Trạng thái Món hàng Tổng cước Chưa cước Nh…" at bounding box center [463, 315] width 927 height 631
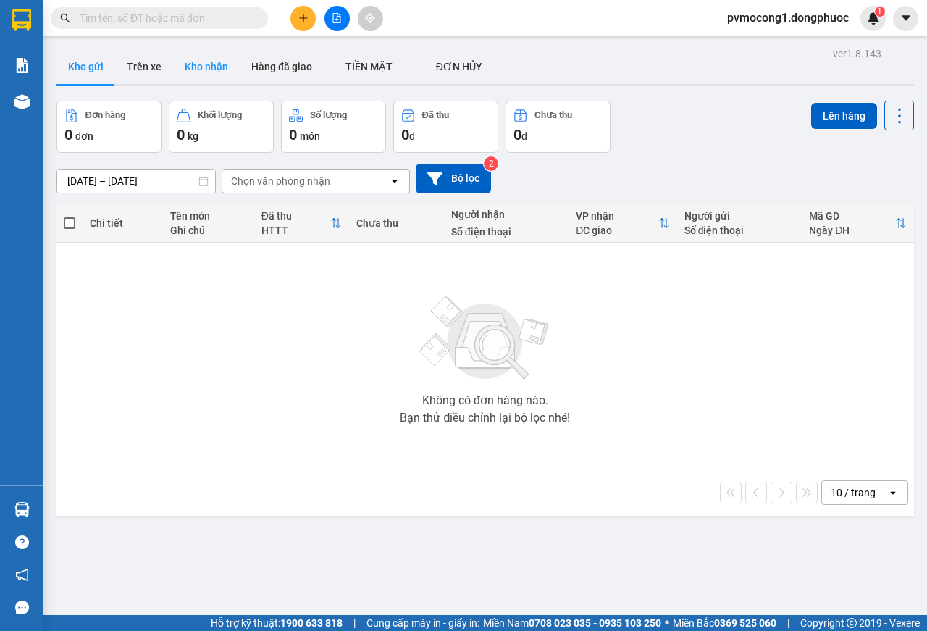
click at [202, 71] on button "Kho nhận" at bounding box center [206, 66] width 67 height 35
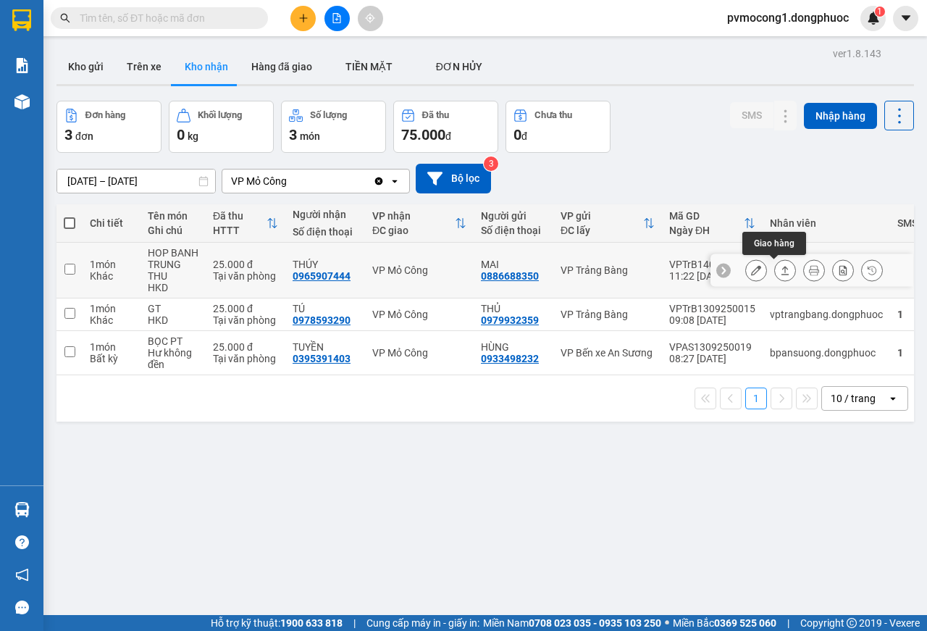
click at [780, 272] on icon at bounding box center [785, 270] width 10 height 10
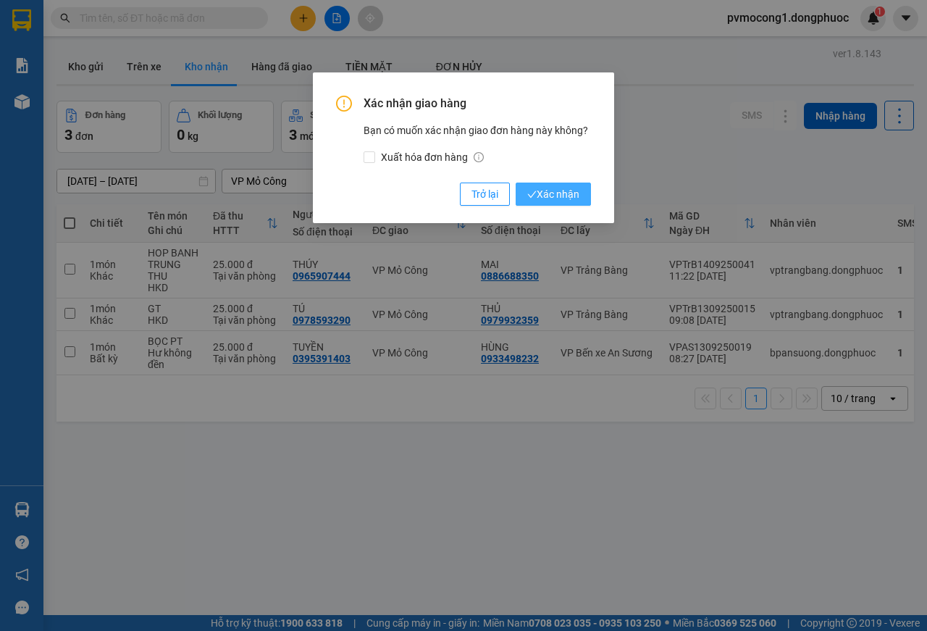
click at [559, 196] on span "Xác nhận" at bounding box center [553, 194] width 52 height 16
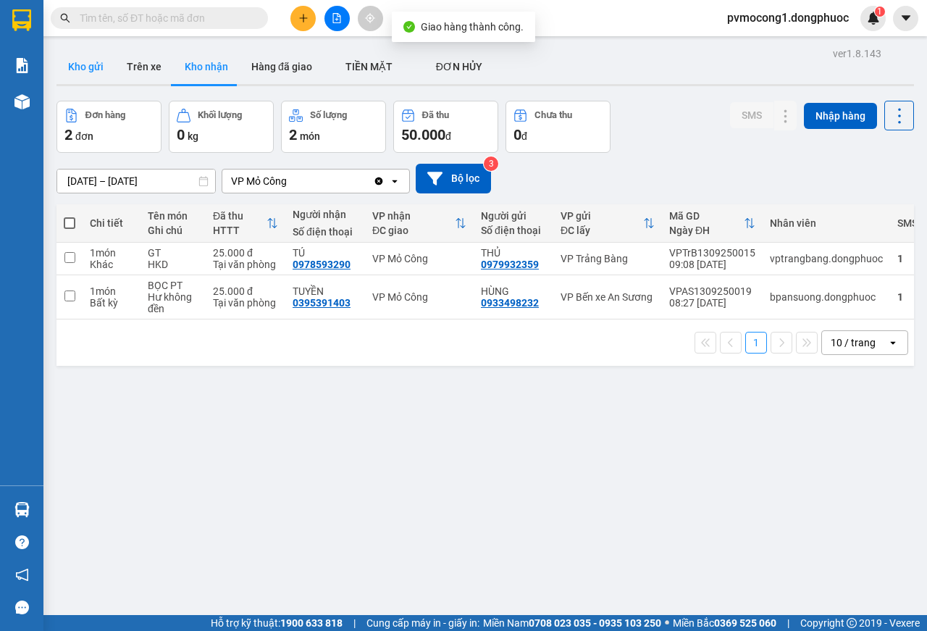
click at [84, 62] on button "Kho gửi" at bounding box center [85, 66] width 59 height 35
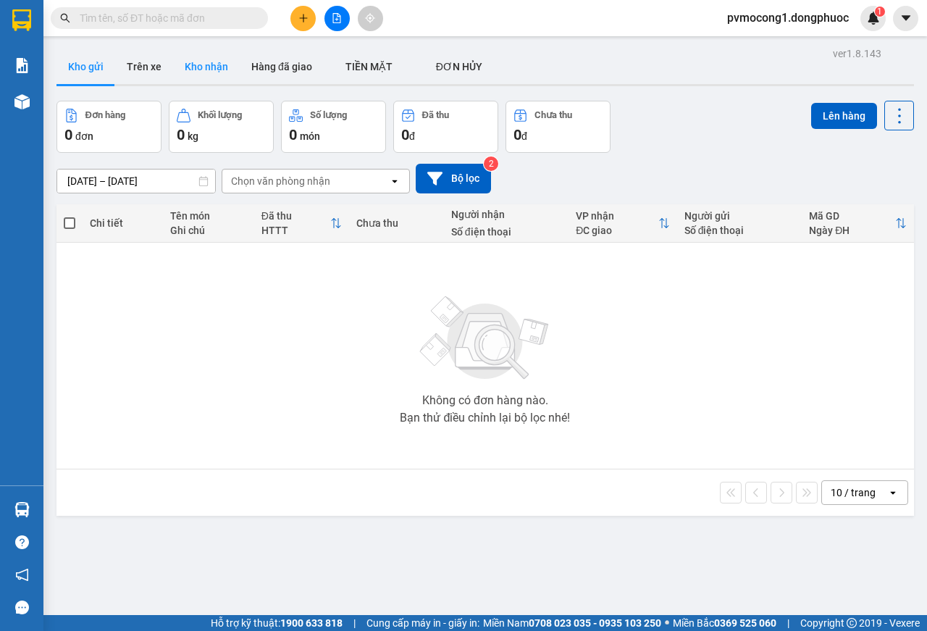
click at [210, 65] on button "Kho nhận" at bounding box center [206, 66] width 67 height 35
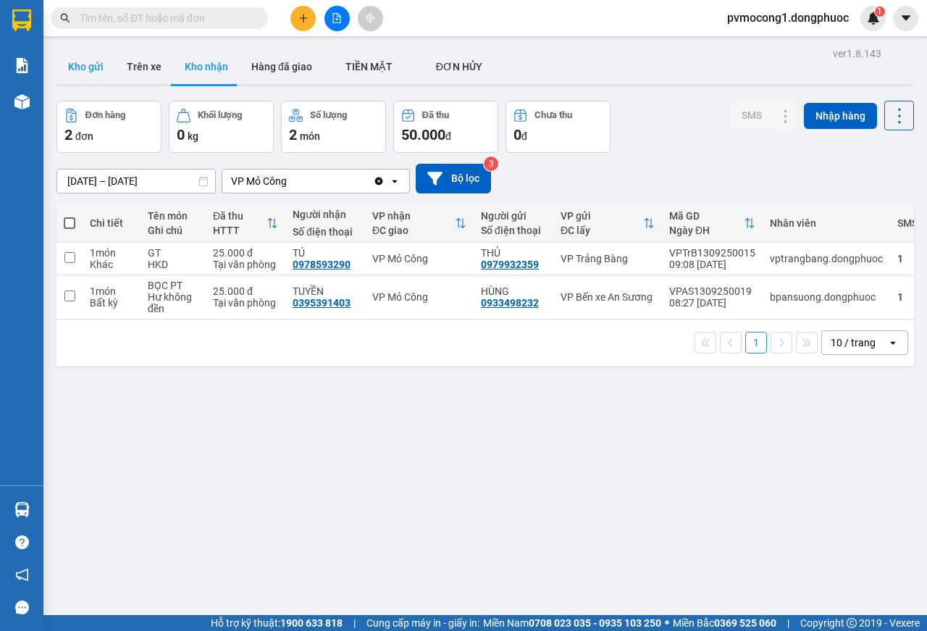
click at [82, 57] on button "Kho gửi" at bounding box center [85, 66] width 59 height 35
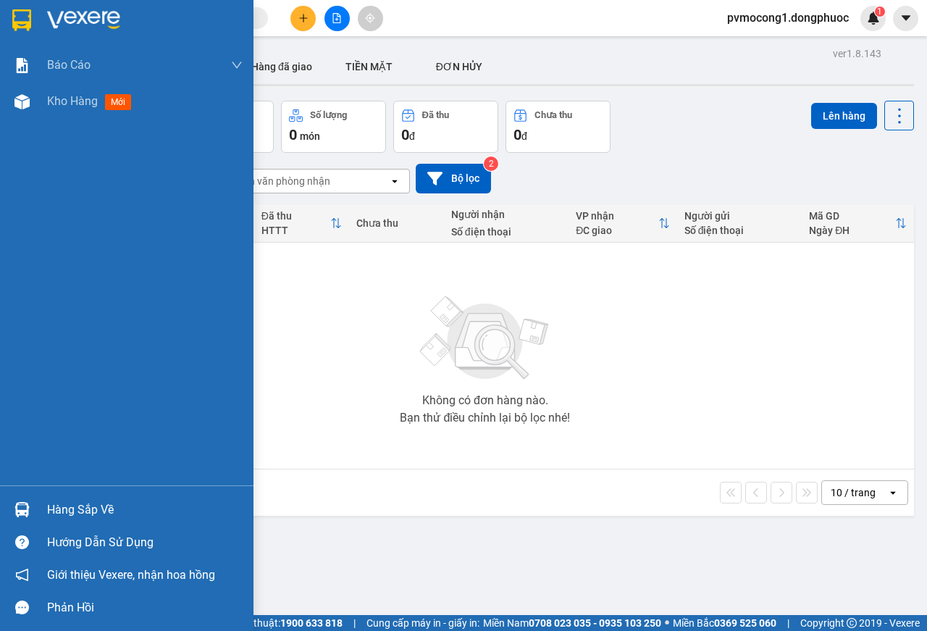
click at [64, 511] on div "Hàng sắp về" at bounding box center [145, 510] width 196 height 22
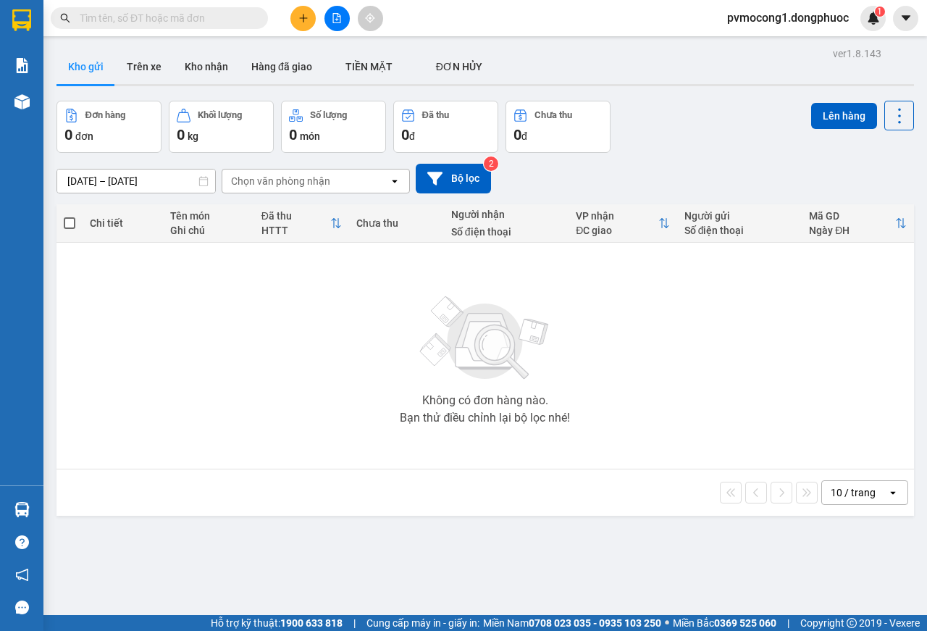
click at [214, 369] on section "Kết quả tìm kiếm ( 20 ) Bộ lọc Mã ĐH Trạng thái Món hàng Tổng cước Chưa cước Nh…" at bounding box center [463, 315] width 927 height 631
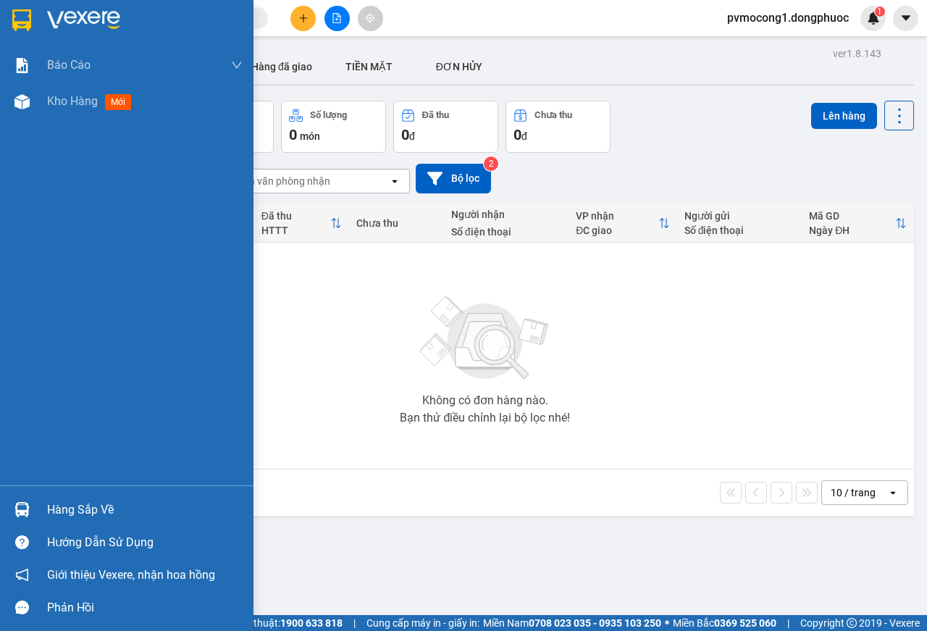
click at [75, 505] on div "Hàng sắp về" at bounding box center [145, 510] width 196 height 22
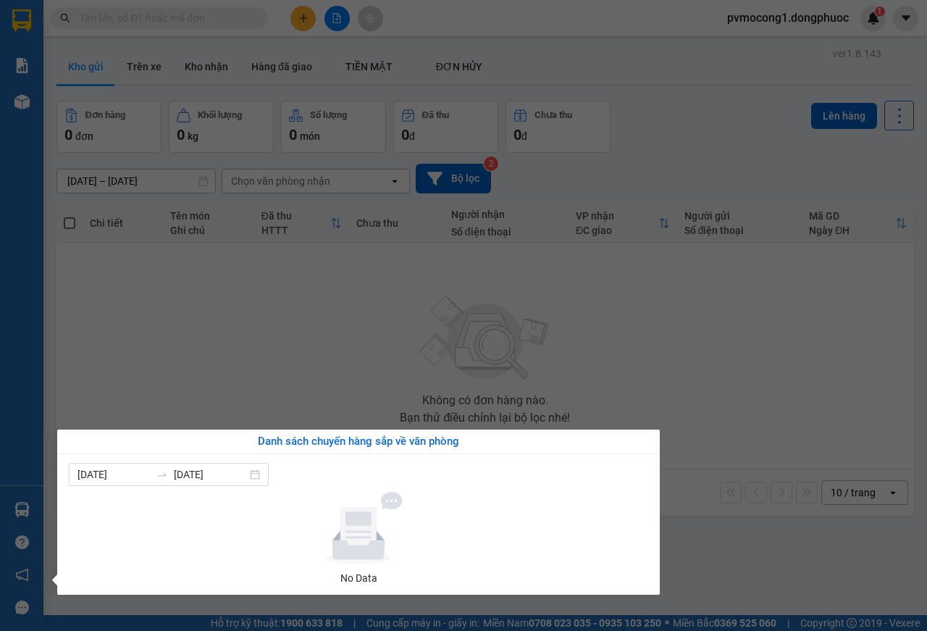
click at [210, 325] on section "Kết quả tìm kiếm ( 20 ) Bộ lọc Mã ĐH Trạng thái Món hàng Tổng cước Chưa cước Nh…" at bounding box center [463, 315] width 927 height 631
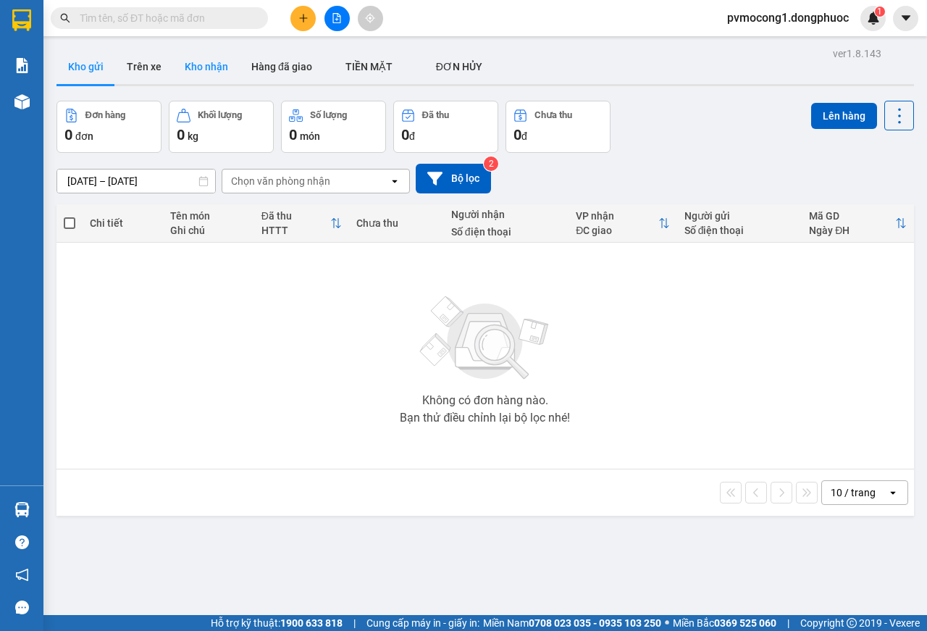
click at [218, 62] on button "Kho nhận" at bounding box center [206, 66] width 67 height 35
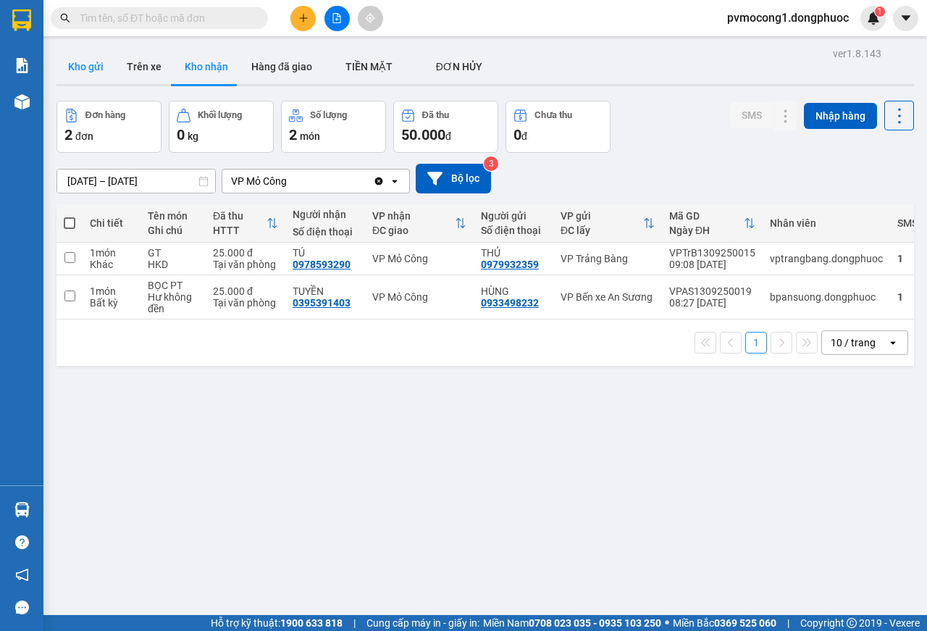
click at [83, 62] on button "Kho gửi" at bounding box center [85, 66] width 59 height 35
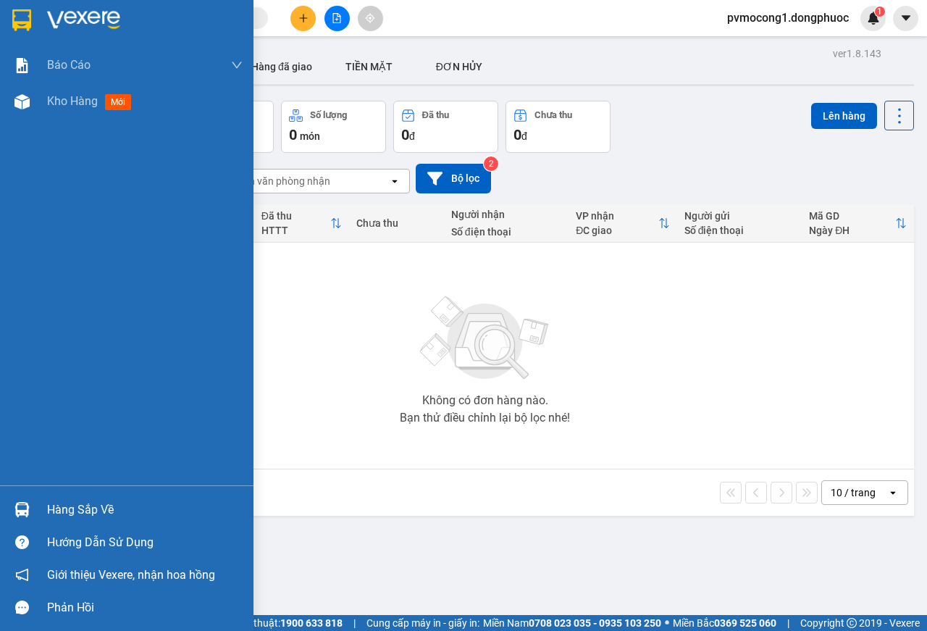
click at [71, 510] on div "Hàng sắp về" at bounding box center [145, 510] width 196 height 22
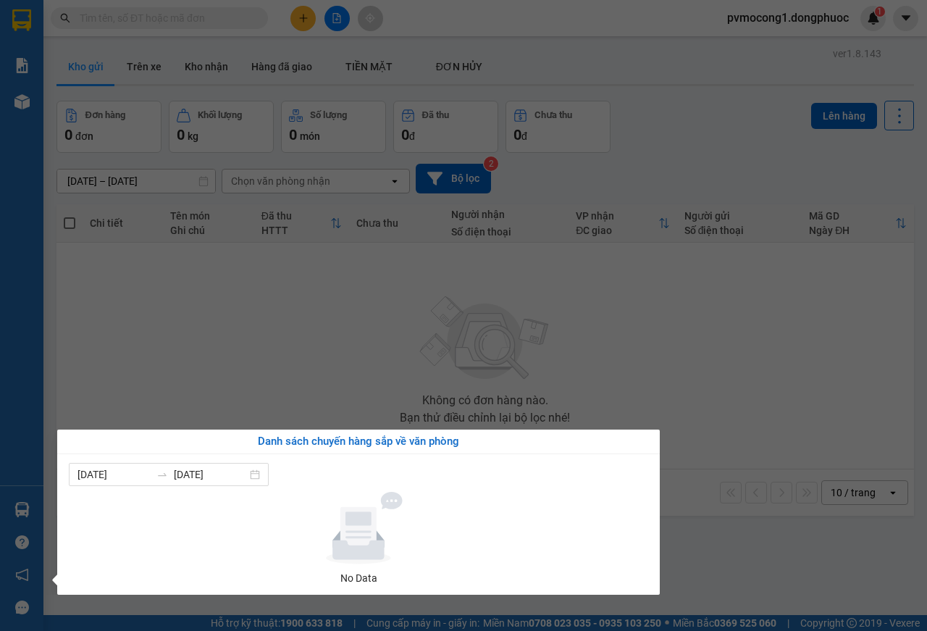
click at [262, 356] on section "Kết quả tìm kiếm ( 20 ) Bộ lọc Mã ĐH Trạng thái Món hàng Tổng cước Chưa cước Nh…" at bounding box center [463, 315] width 927 height 631
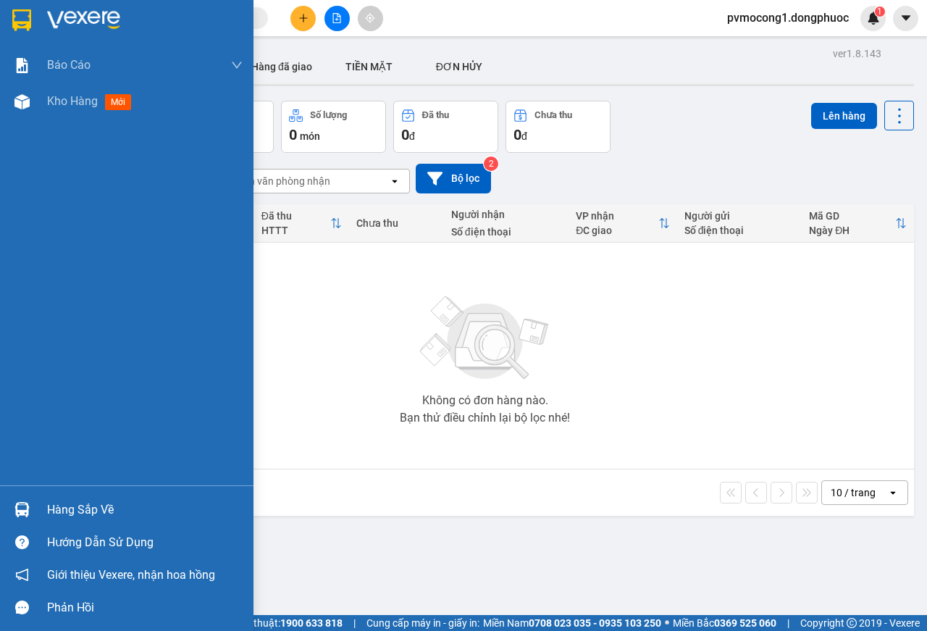
click at [30, 20] on img at bounding box center [21, 20] width 19 height 22
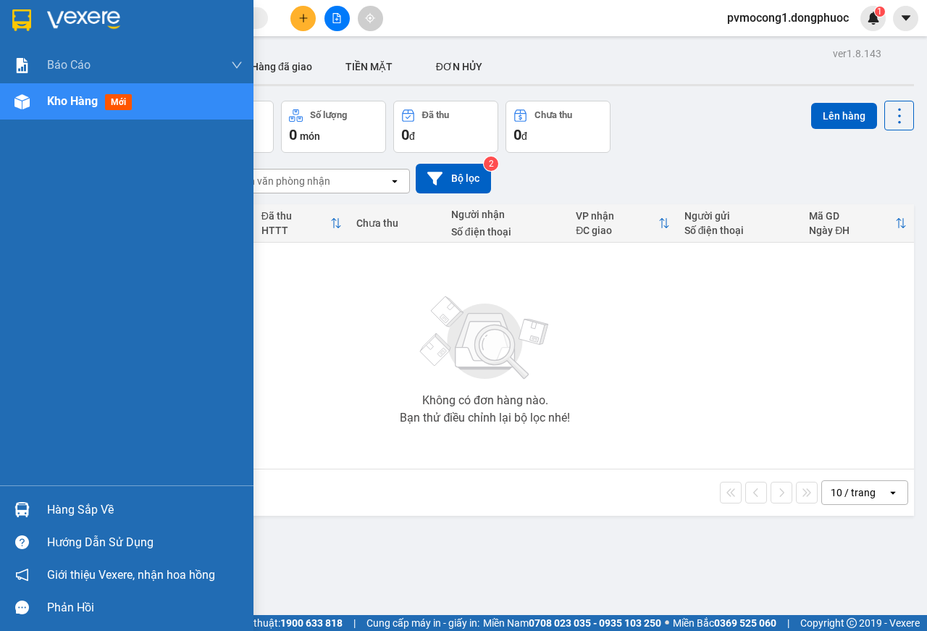
click at [59, 510] on div "Hàng sắp về" at bounding box center [145, 510] width 196 height 22
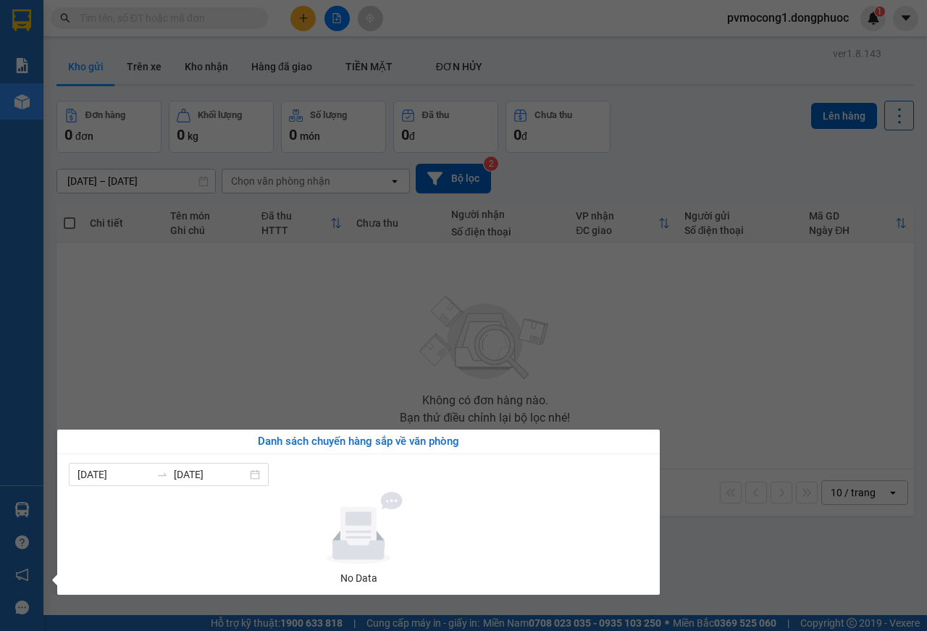
click at [311, 345] on section "Kết quả tìm kiếm ( 20 ) Bộ lọc Mã ĐH Trạng thái Món hàng Tổng cước Chưa cước Nh…" at bounding box center [463, 315] width 927 height 631
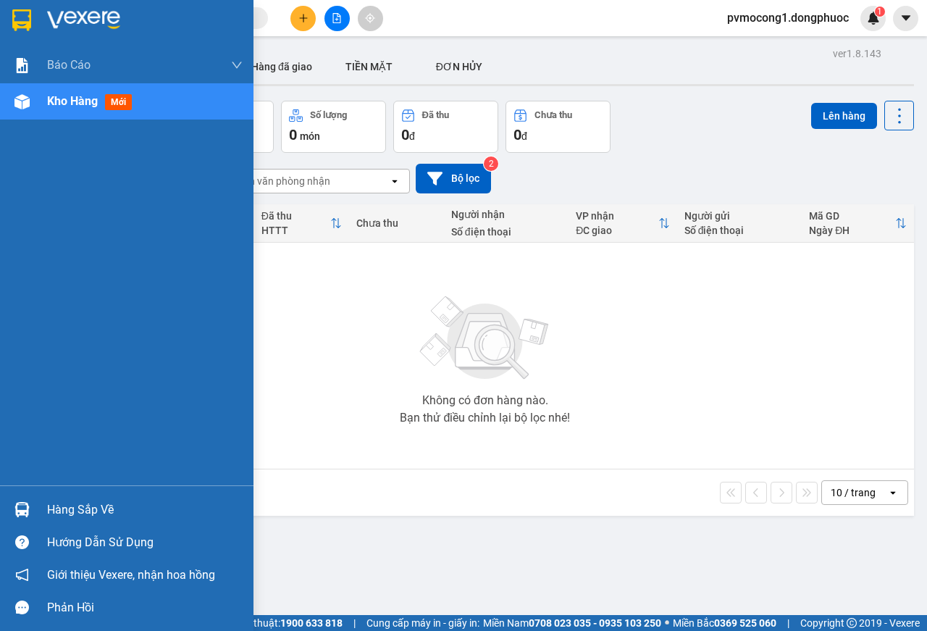
click at [70, 511] on div "Hàng sắp về" at bounding box center [145, 510] width 196 height 22
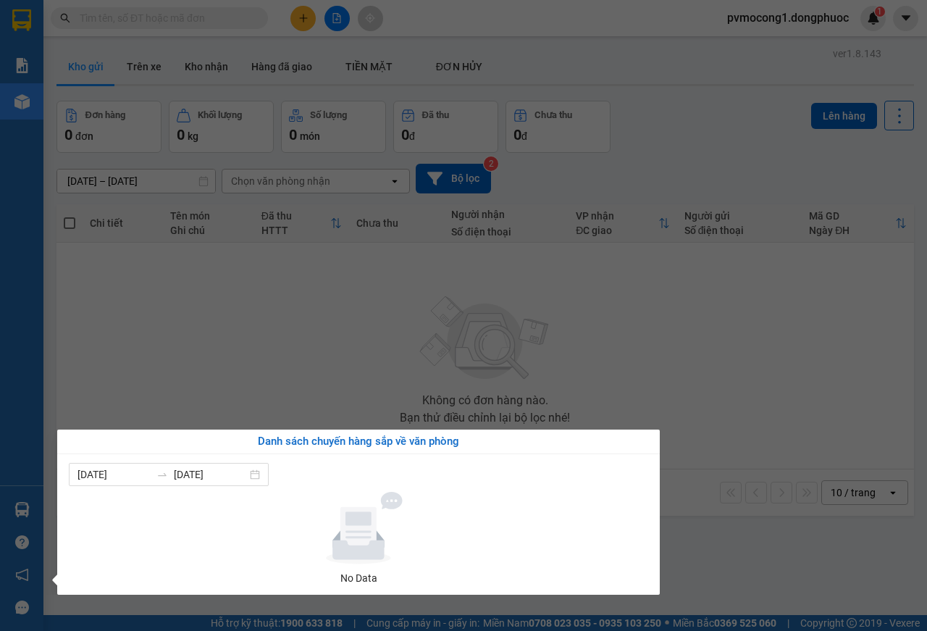
click at [251, 333] on section "Kết quả tìm kiếm ( 20 ) Bộ lọc Mã ĐH Trạng thái Món hàng Tổng cước Chưa cước Nh…" at bounding box center [463, 315] width 927 height 631
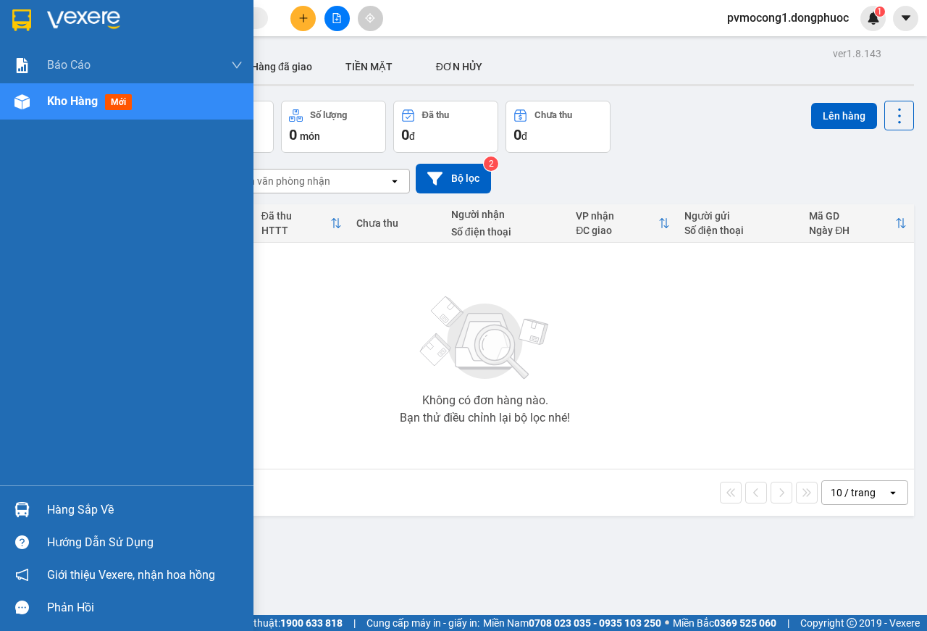
click at [51, 497] on div "Hàng sắp về" at bounding box center [126, 509] width 253 height 33
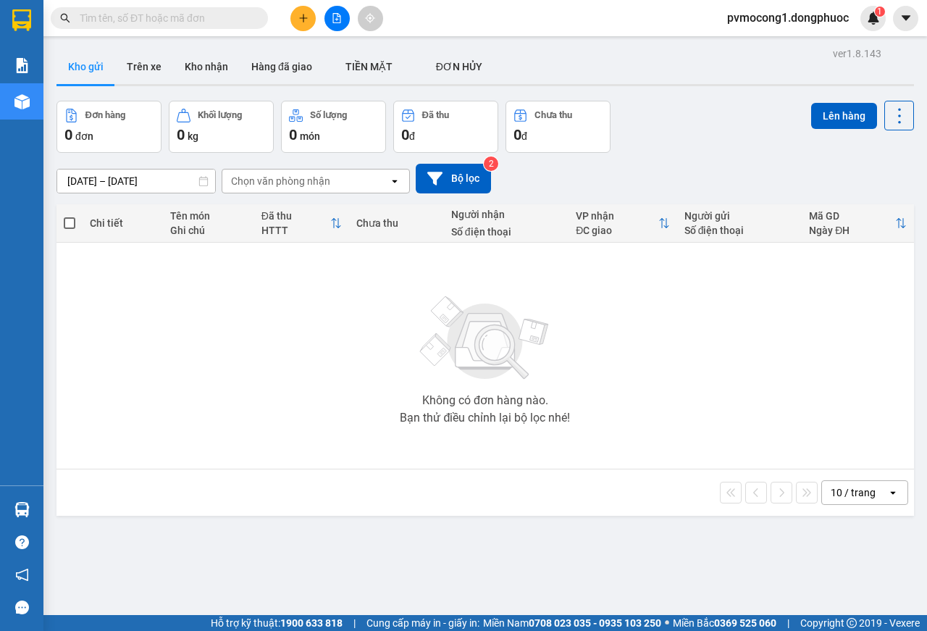
click at [213, 348] on section "Kết quả tìm kiếm ( 20 ) Bộ lọc Mã ĐH Trạng thái Món hàng Tổng cước Chưa cước Nh…" at bounding box center [463, 315] width 927 height 631
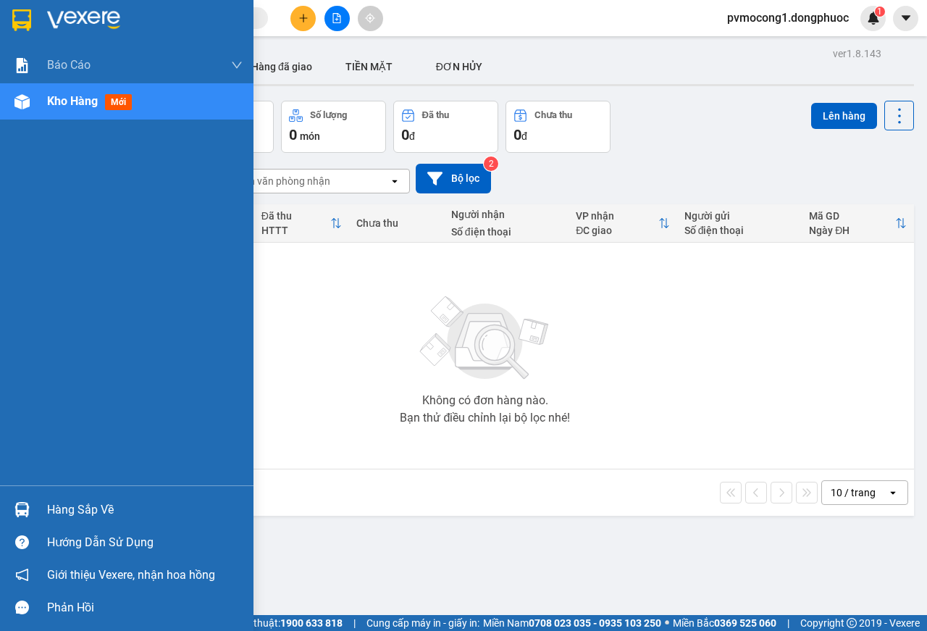
click at [92, 512] on div "Hàng sắp về" at bounding box center [145, 510] width 196 height 22
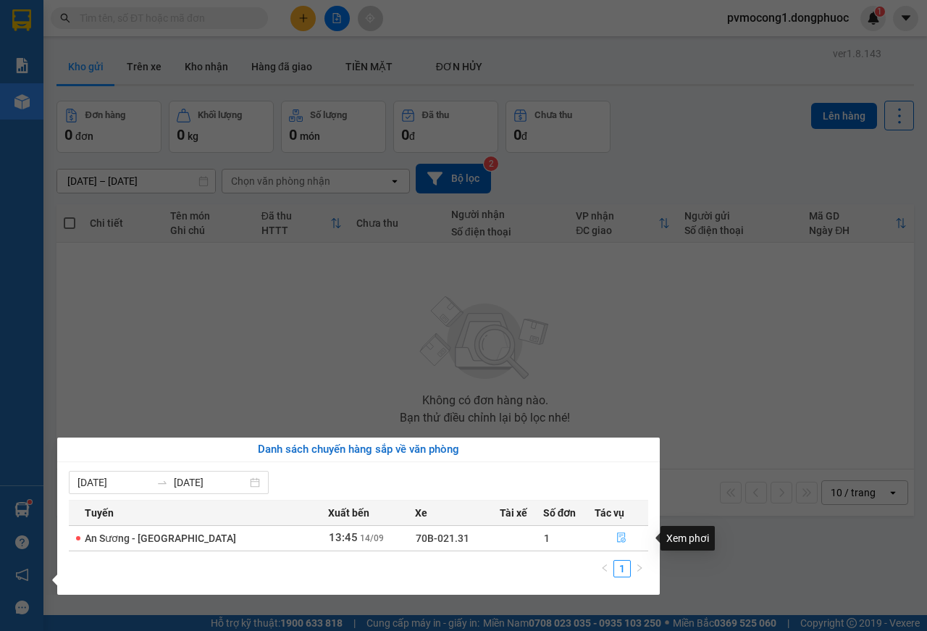
click at [616, 538] on icon "file-done" at bounding box center [621, 537] width 10 height 10
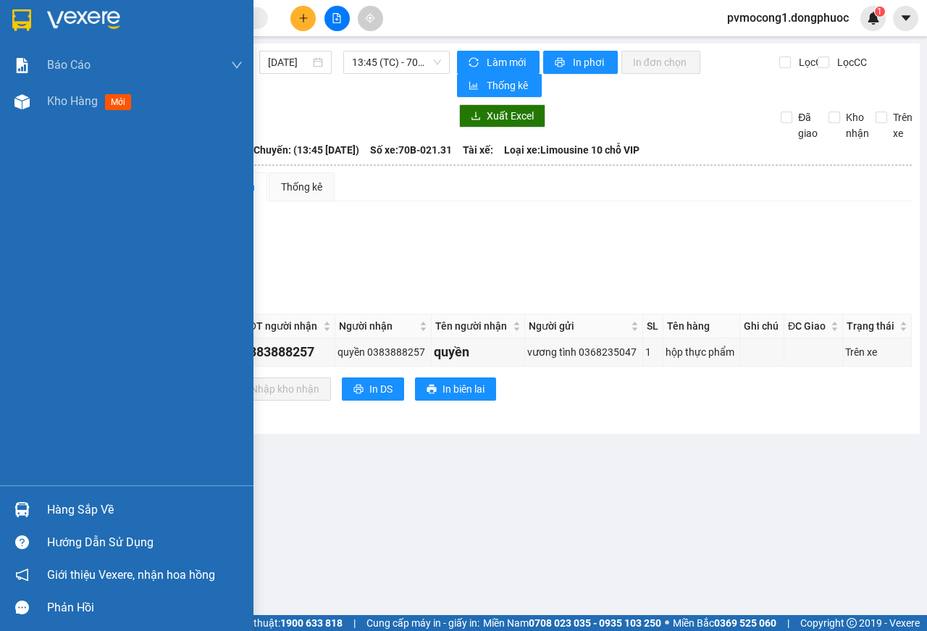
click at [22, 13] on img at bounding box center [21, 20] width 19 height 22
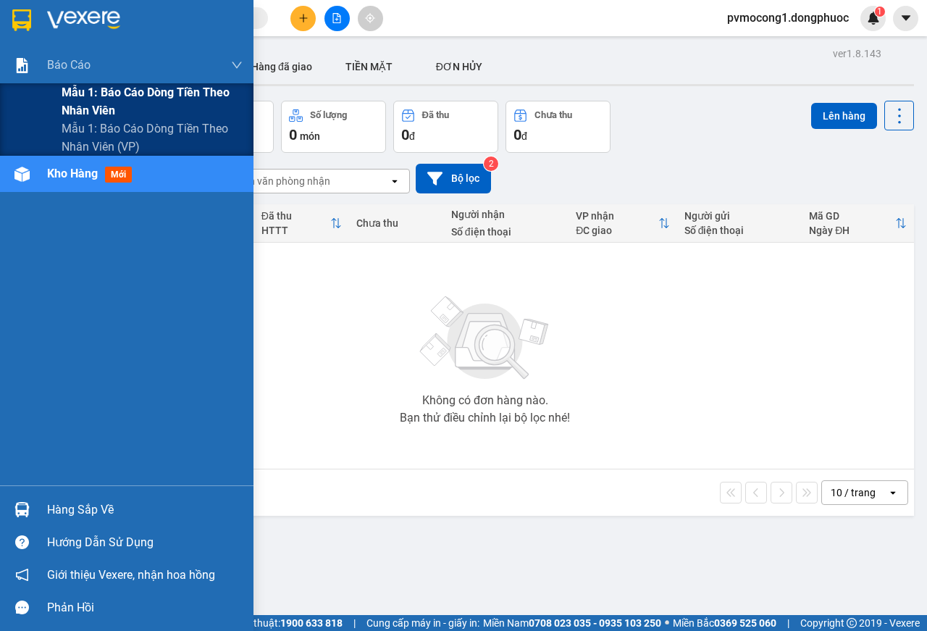
click at [147, 89] on span "Mẫu 1: Báo cáo dòng tiền theo nhân viên" at bounding box center [152, 101] width 181 height 36
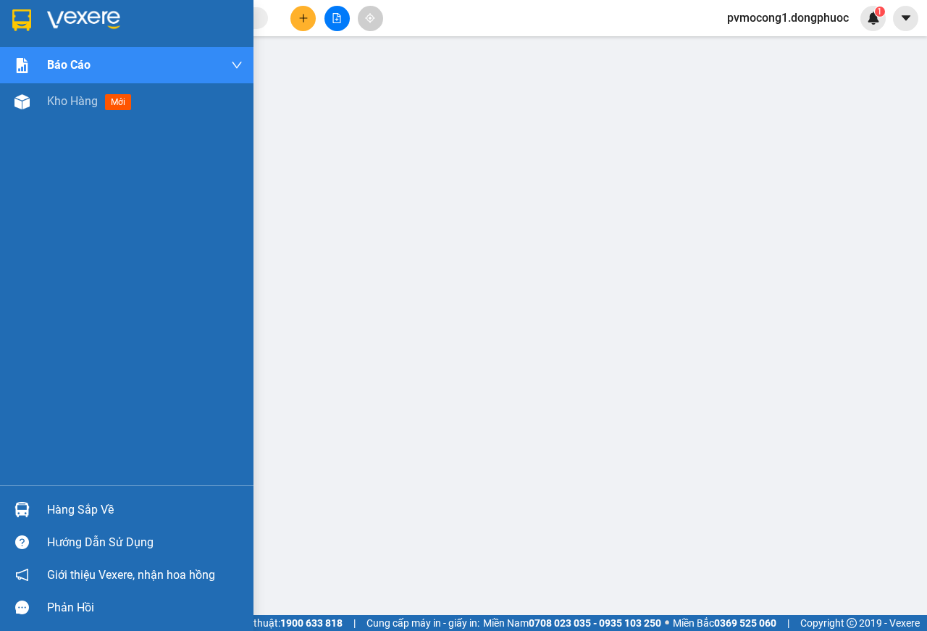
click at [70, 508] on div "Hàng sắp về" at bounding box center [145, 510] width 196 height 22
click at [88, 507] on div "Hàng sắp về" at bounding box center [145, 510] width 196 height 22
click at [64, 513] on div "Hàng sắp về" at bounding box center [145, 510] width 196 height 22
click at [15, 21] on img at bounding box center [21, 20] width 19 height 22
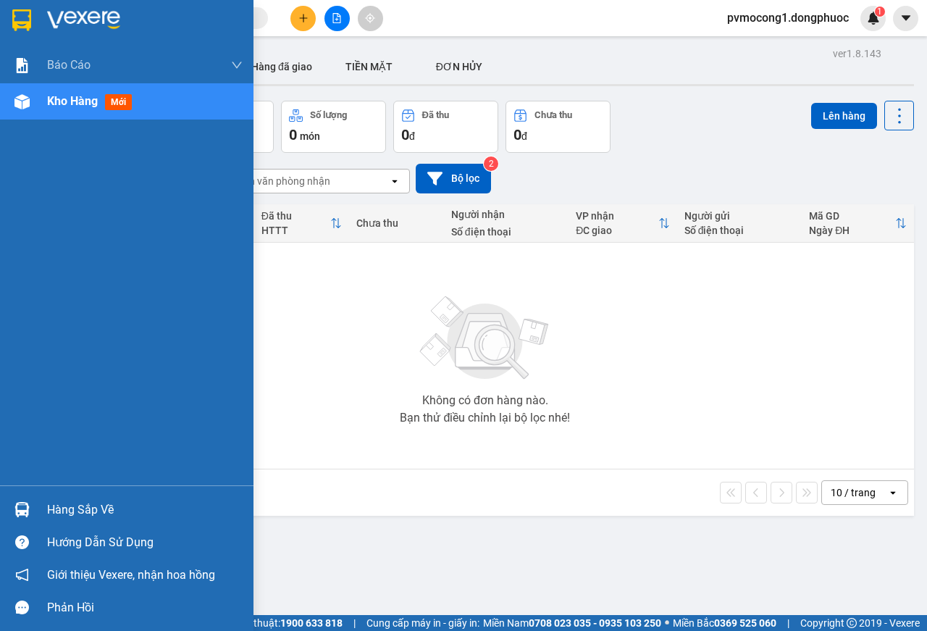
click at [80, 501] on div "Hàng sắp về" at bounding box center [145, 510] width 196 height 22
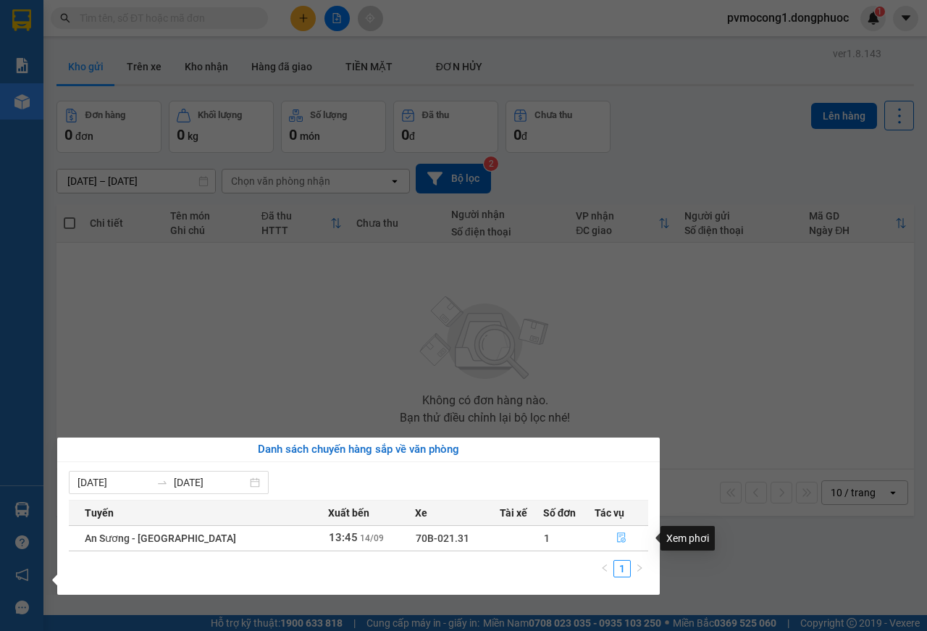
click at [616, 540] on icon "file-done" at bounding box center [621, 537] width 10 height 10
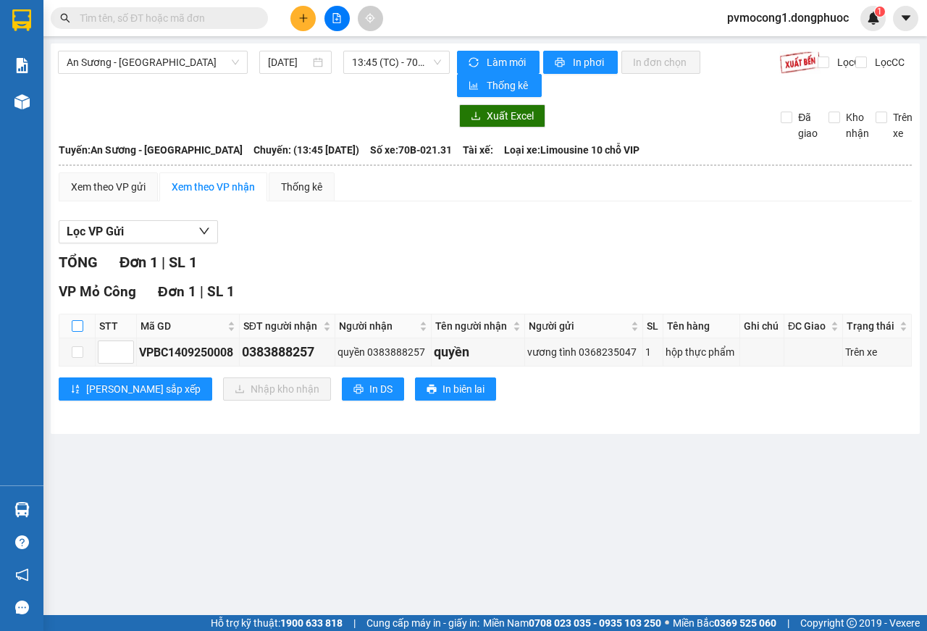
click at [74, 324] on input "checkbox" at bounding box center [78, 326] width 12 height 12
checkbox input "true"
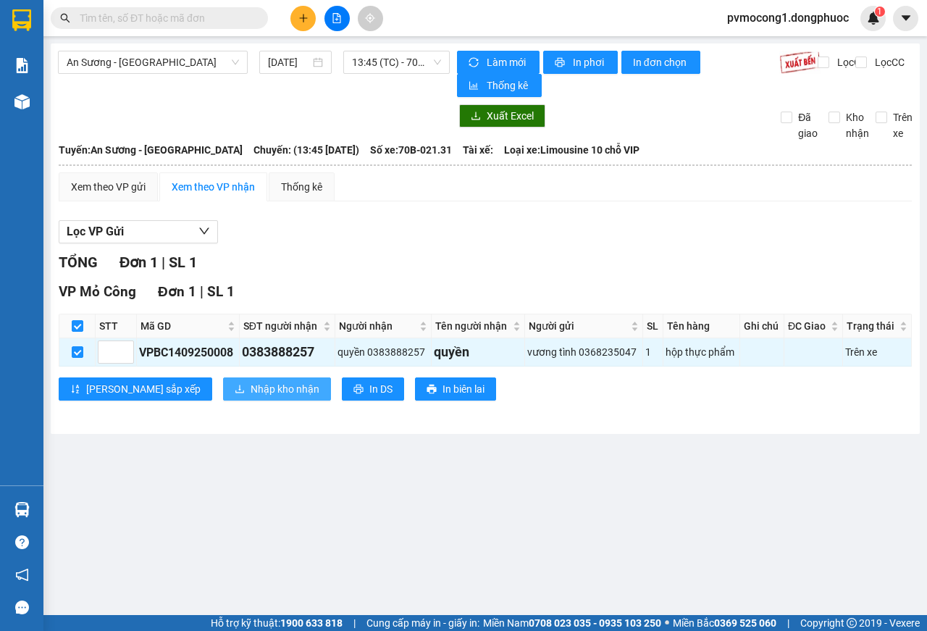
click at [251, 395] on span "Nhập kho nhận" at bounding box center [285, 389] width 69 height 16
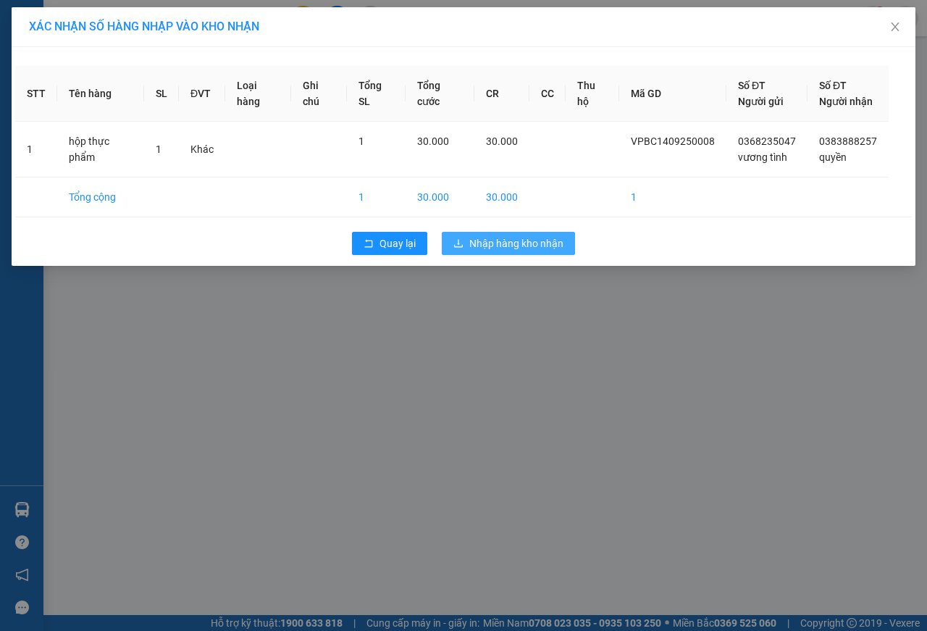
click at [529, 239] on span "Nhập hàng kho nhận" at bounding box center [516, 243] width 94 height 16
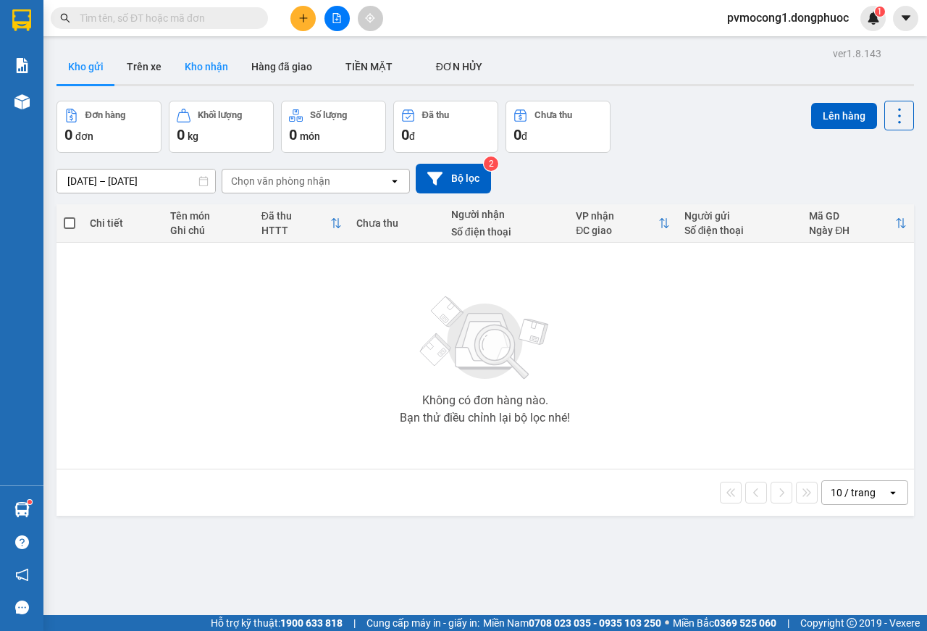
click at [190, 59] on button "Kho nhận" at bounding box center [206, 66] width 67 height 35
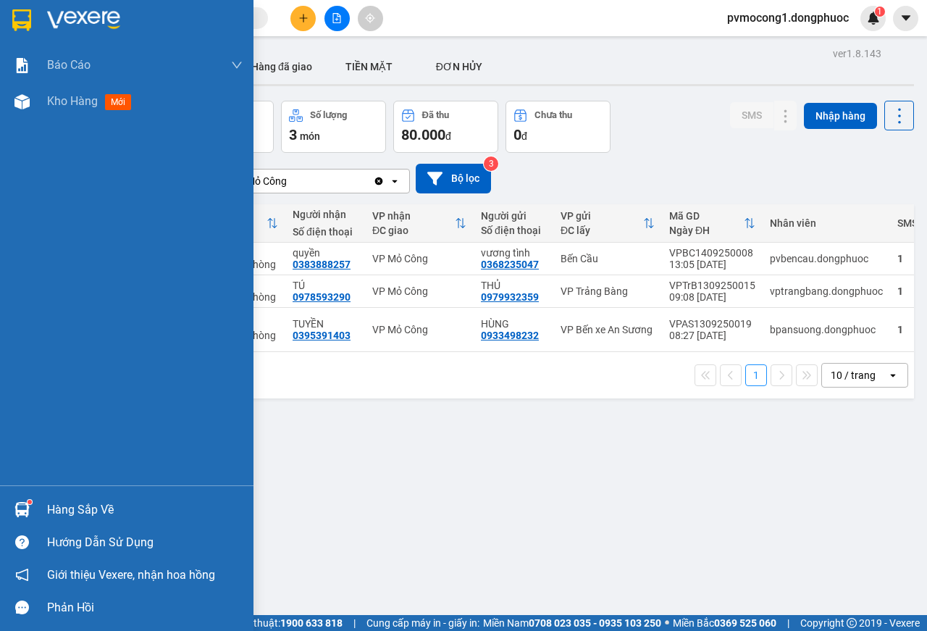
click at [75, 506] on div "Hàng sắp về" at bounding box center [145, 510] width 196 height 22
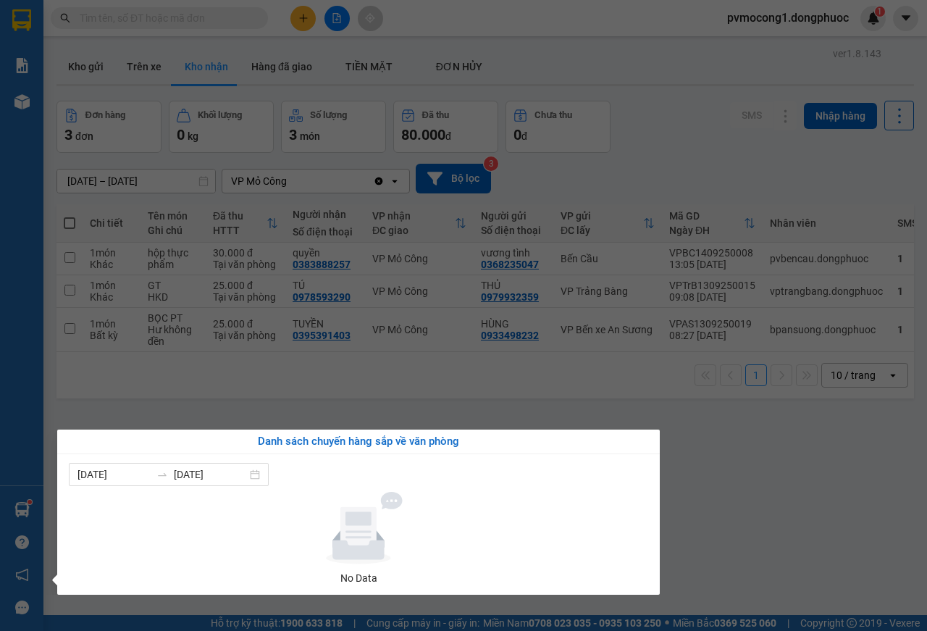
click at [744, 492] on section "Kết quả tìm kiếm ( 20 ) Bộ lọc Mã ĐH Trạng thái Món hàng Tổng cước Chưa cước Nh…" at bounding box center [463, 315] width 927 height 631
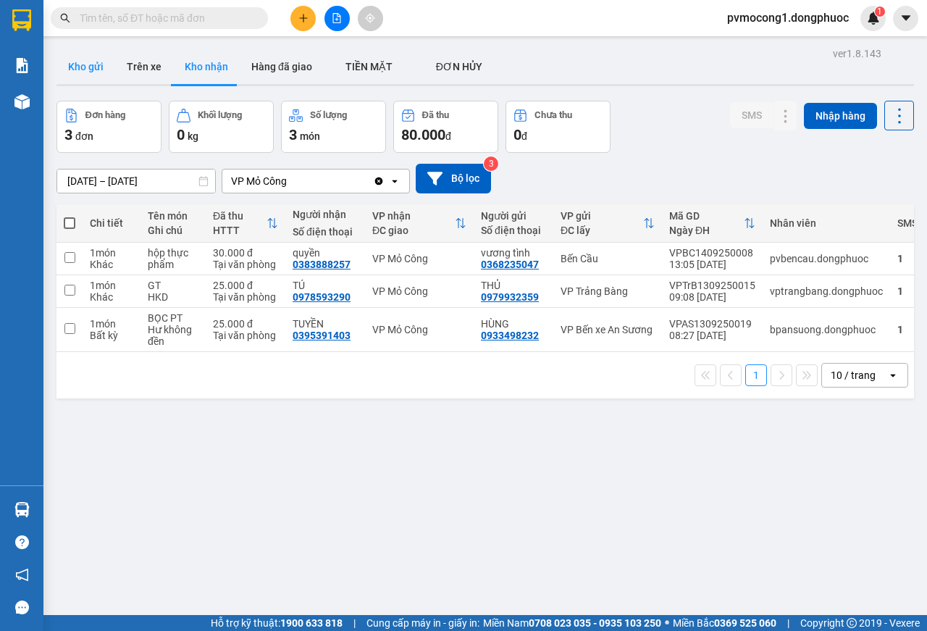
click at [75, 60] on button "Kho gửi" at bounding box center [85, 66] width 59 height 35
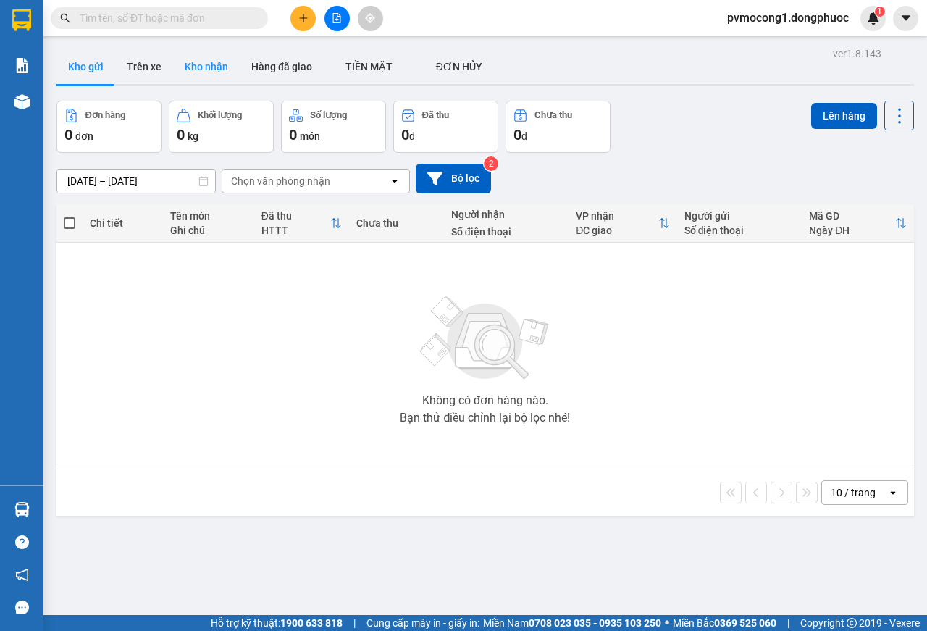
click at [201, 67] on button "Kho nhận" at bounding box center [206, 66] width 67 height 35
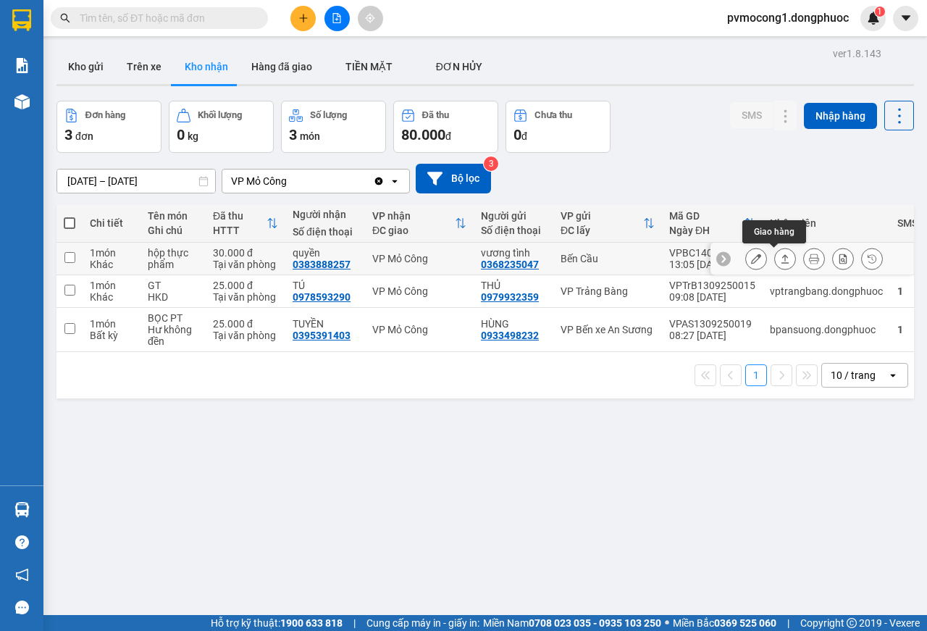
click at [780, 262] on icon at bounding box center [785, 258] width 10 height 10
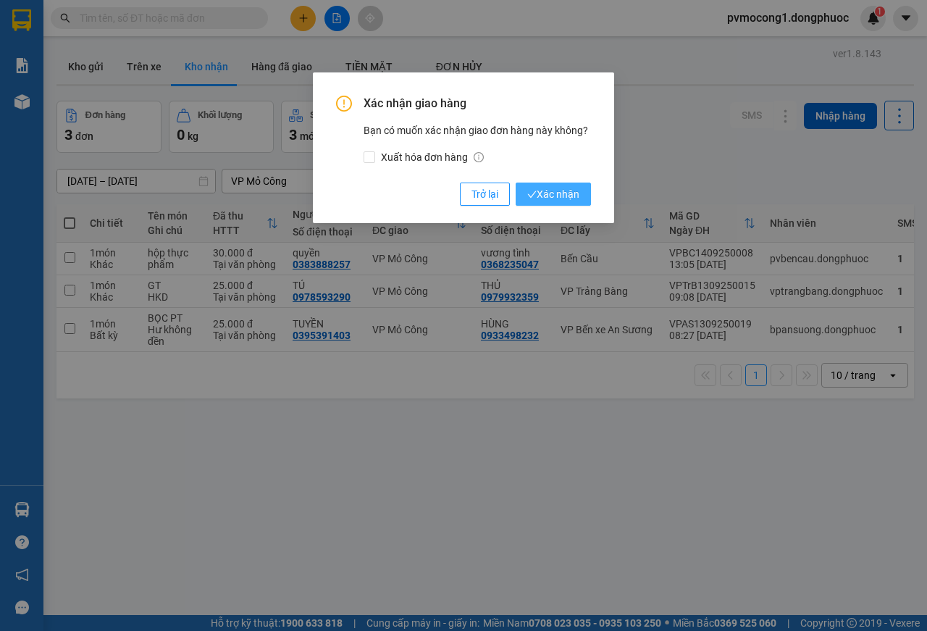
click at [574, 196] on span "Xác nhận" at bounding box center [553, 194] width 52 height 16
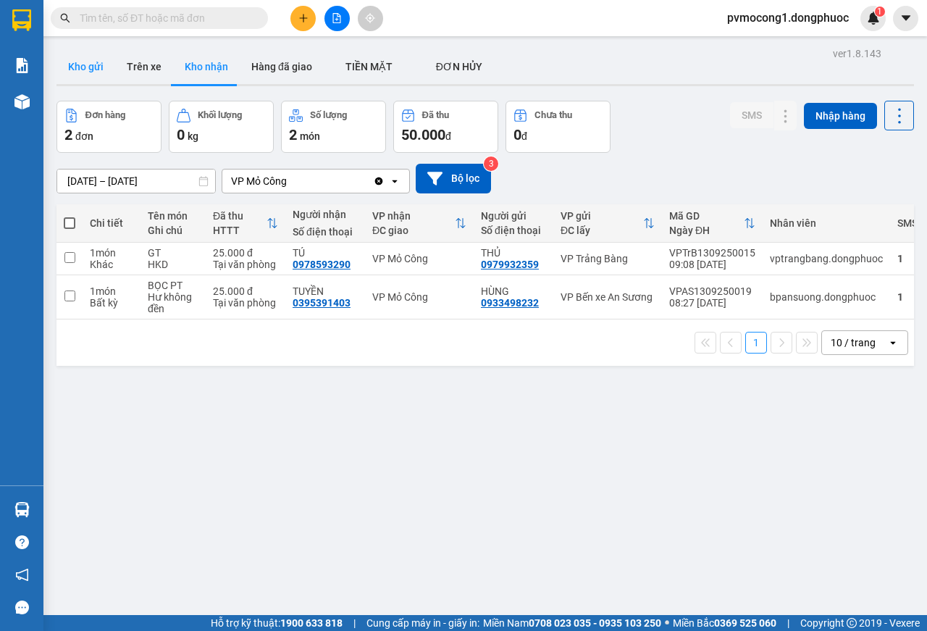
click at [83, 67] on button "Kho gửi" at bounding box center [85, 66] width 59 height 35
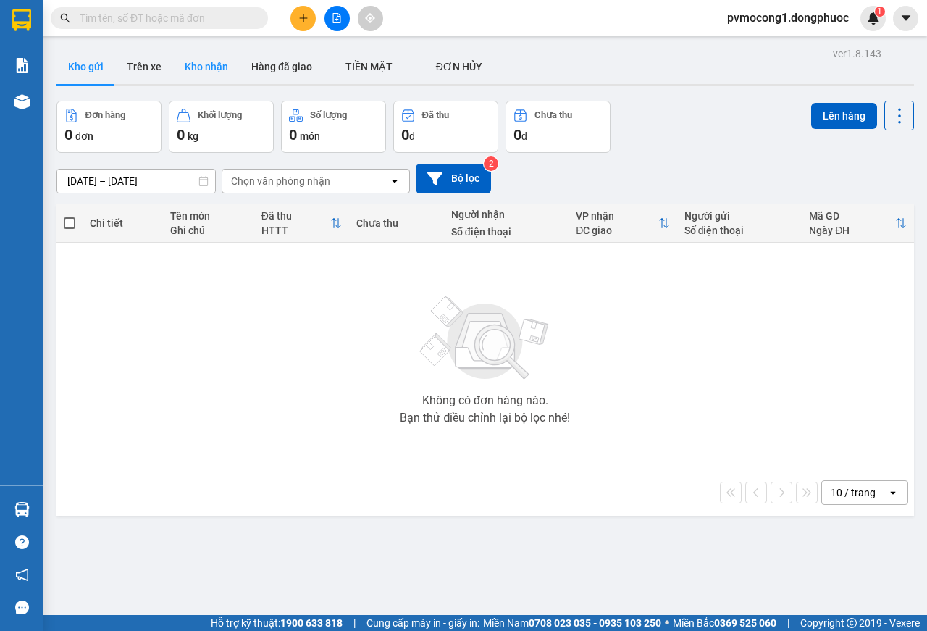
click at [203, 64] on button "Kho nhận" at bounding box center [206, 66] width 67 height 35
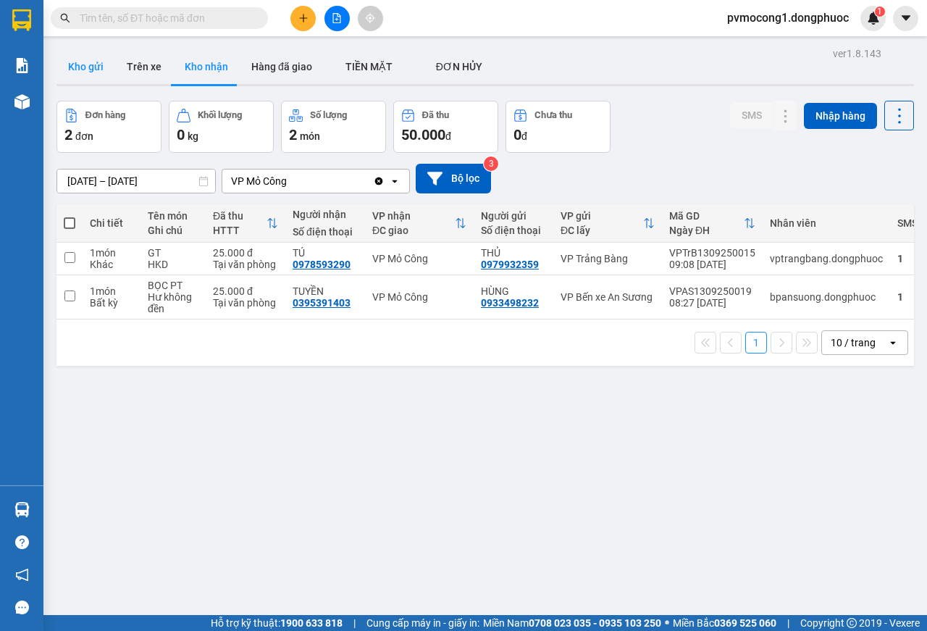
click at [87, 62] on button "Kho gửi" at bounding box center [85, 66] width 59 height 35
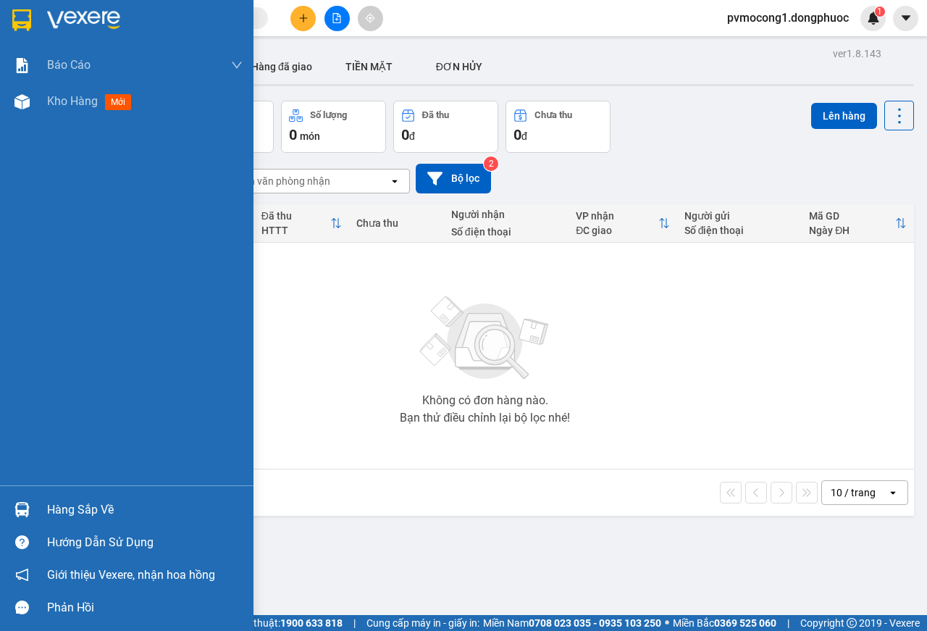
click at [54, 505] on div "Hàng sắp về" at bounding box center [145, 510] width 196 height 22
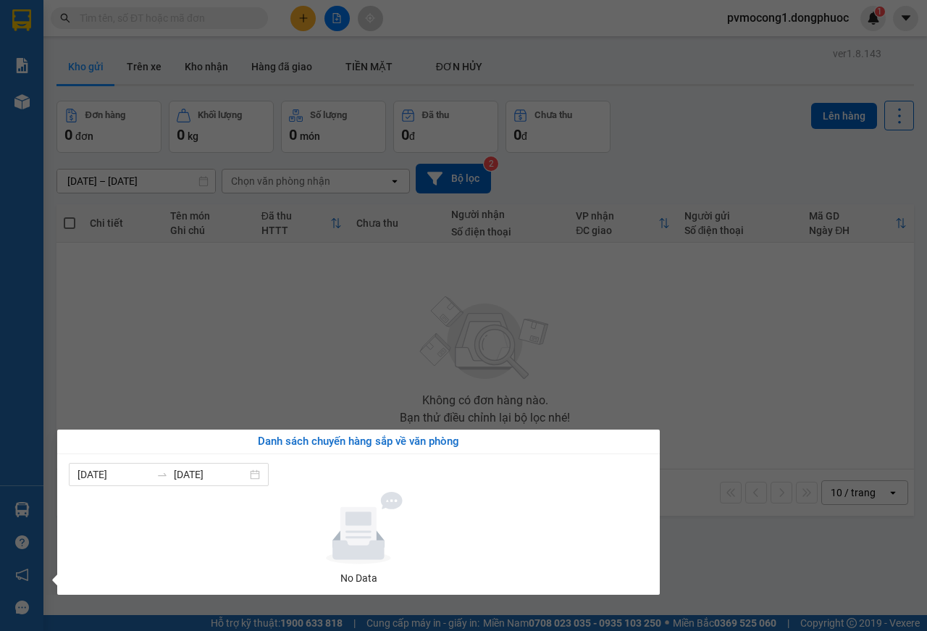
click at [222, 345] on section "Kết quả tìm kiếm ( 20 ) Bộ lọc Mã ĐH Trạng thái Món hàng Tổng cước Chưa cước Nh…" at bounding box center [463, 315] width 927 height 631
